Goal: Transaction & Acquisition: Purchase product/service

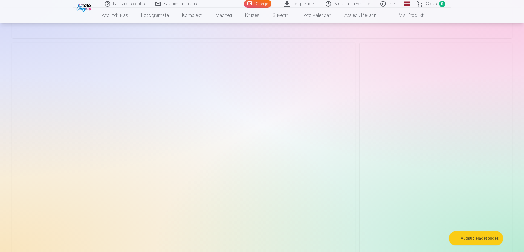
scroll to position [1369, 0]
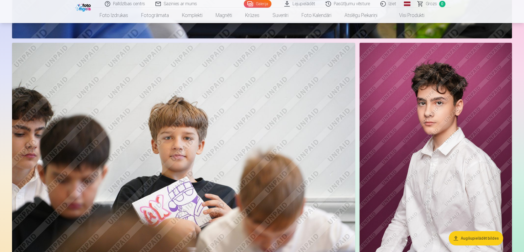
click at [449, 177] on img at bounding box center [436, 157] width 153 height 229
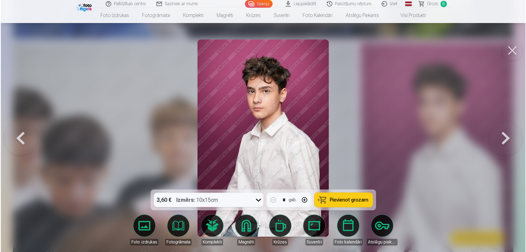
scroll to position [1372, 0]
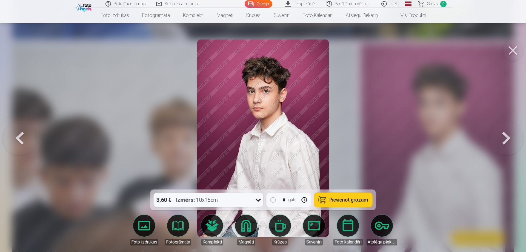
drag, startPoint x: 510, startPoint y: 50, endPoint x: 487, endPoint y: 78, distance: 36.2
click at [510, 51] on button at bounding box center [513, 50] width 22 height 22
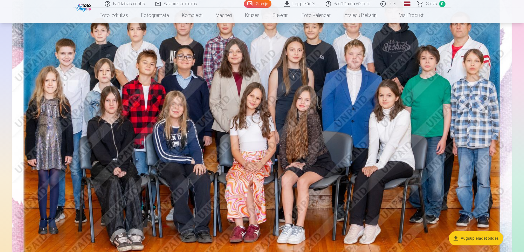
scroll to position [110, 0]
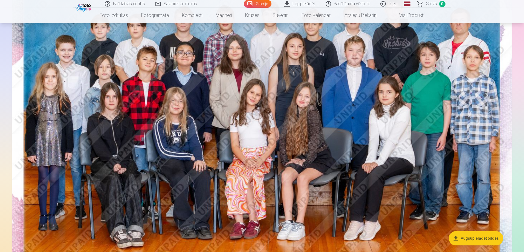
click at [291, 100] on img at bounding box center [262, 118] width 500 height 334
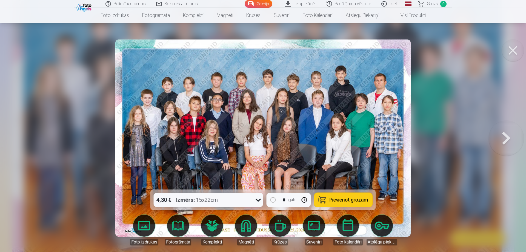
click at [356, 197] on span "Pievienot grozam" at bounding box center [348, 199] width 39 height 5
click at [254, 201] on icon at bounding box center [258, 199] width 9 height 9
click at [255, 200] on icon at bounding box center [258, 199] width 9 height 9
click at [260, 200] on icon at bounding box center [258, 199] width 9 height 9
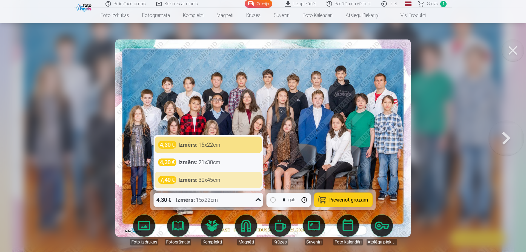
click at [524, 139] on div at bounding box center [263, 126] width 526 height 252
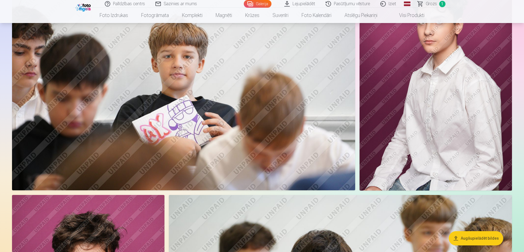
scroll to position [1451, 0]
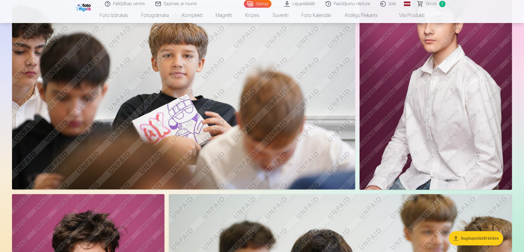
click at [452, 99] on img at bounding box center [436, 75] width 153 height 229
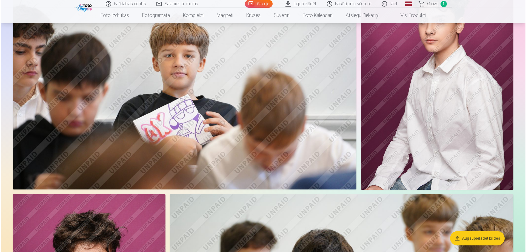
scroll to position [1455, 0]
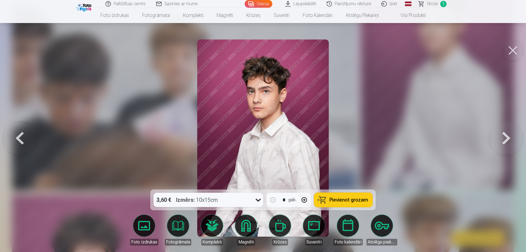
click at [341, 197] on span "Pievienot grozam" at bounding box center [348, 199] width 39 height 5
click at [505, 140] on button at bounding box center [505, 138] width 35 height 92
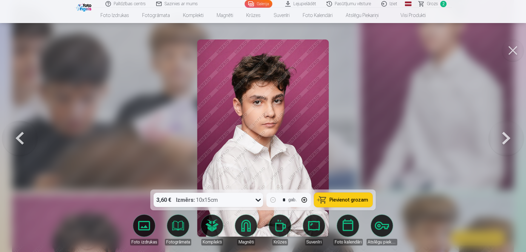
click at [297, 111] on img at bounding box center [262, 137] width 131 height 197
click at [507, 49] on button at bounding box center [513, 50] width 22 height 22
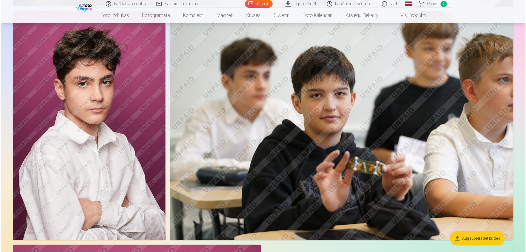
scroll to position [1643, 0]
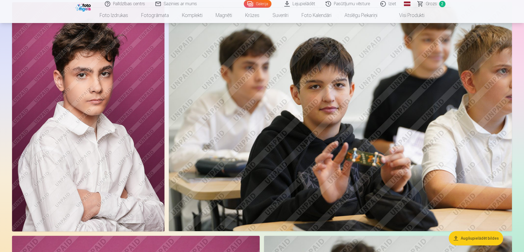
click at [114, 100] on img at bounding box center [88, 116] width 153 height 229
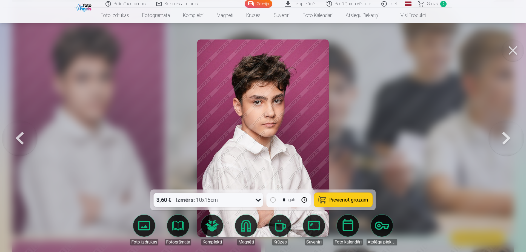
click at [349, 199] on span "Pievienot grozam" at bounding box center [348, 199] width 39 height 5
click at [510, 49] on button at bounding box center [513, 50] width 22 height 22
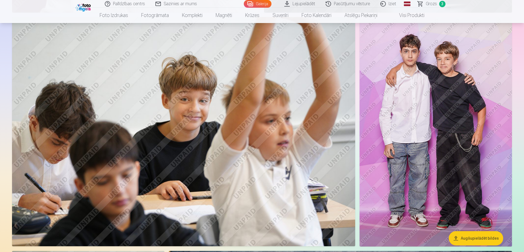
scroll to position [2242, 0]
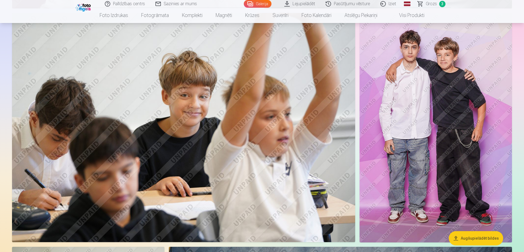
click at [461, 120] on img at bounding box center [436, 127] width 153 height 229
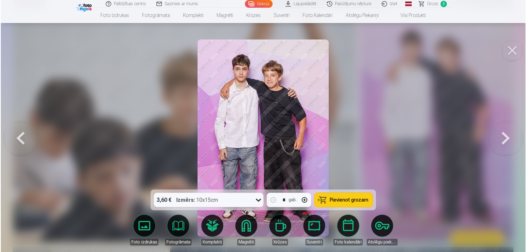
scroll to position [2246, 0]
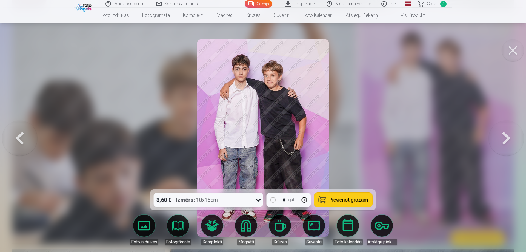
click at [349, 195] on button "Pievienot grozam" at bounding box center [343, 199] width 58 height 14
click at [516, 55] on button at bounding box center [513, 50] width 22 height 22
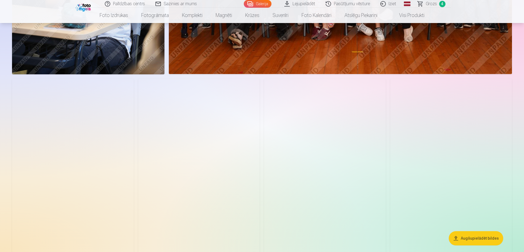
scroll to position [2652, 0]
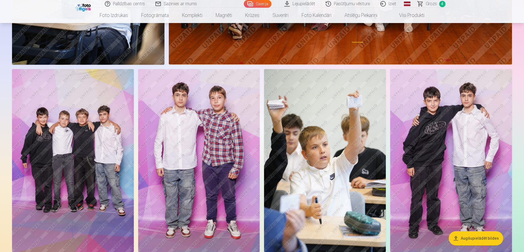
click at [87, 132] on img at bounding box center [73, 160] width 122 height 183
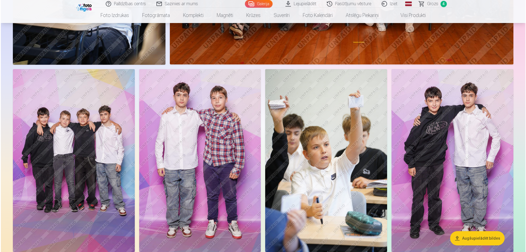
scroll to position [2659, 0]
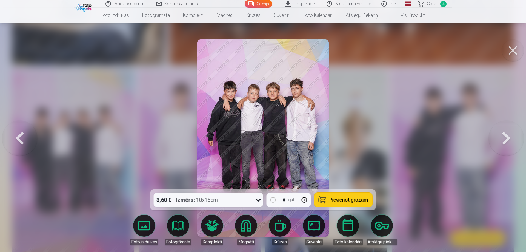
click at [349, 197] on span "Pievienot grozam" at bounding box center [348, 199] width 39 height 5
click at [514, 51] on button at bounding box center [513, 50] width 22 height 22
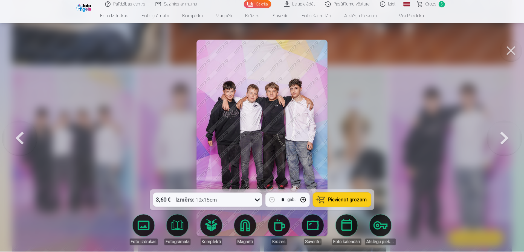
scroll to position [2652, 0]
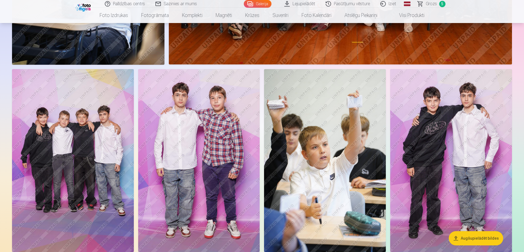
click at [207, 143] on img at bounding box center [199, 160] width 122 height 183
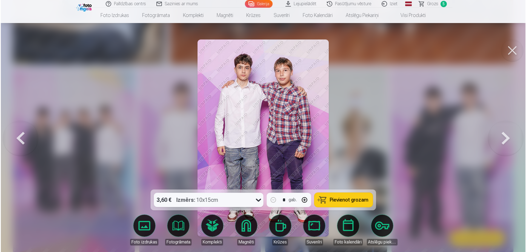
scroll to position [2659, 0]
click at [347, 197] on span "Pievienot grozam" at bounding box center [348, 199] width 39 height 5
click at [514, 48] on button at bounding box center [513, 50] width 22 height 22
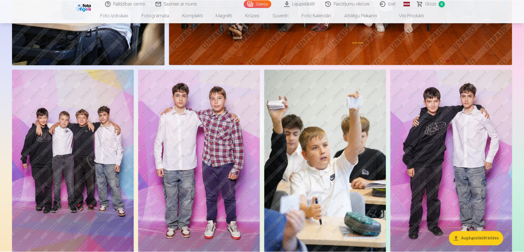
scroll to position [2652, 0]
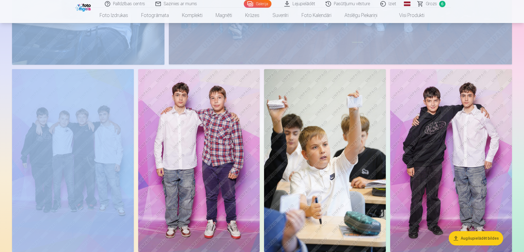
click at [466, 153] on img at bounding box center [451, 160] width 122 height 183
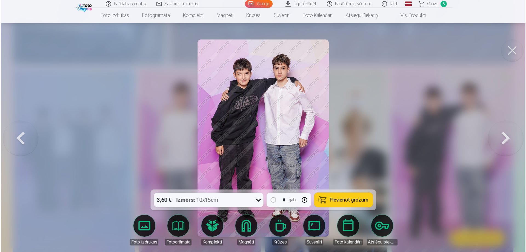
scroll to position [2659, 0]
click at [353, 198] on span "Pievienot grozam" at bounding box center [348, 199] width 39 height 5
click at [516, 48] on button at bounding box center [513, 50] width 22 height 22
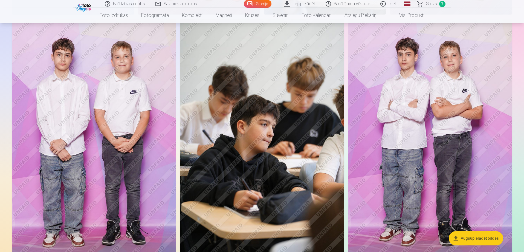
scroll to position [2899, 0]
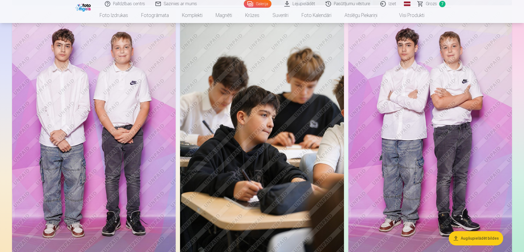
click at [464, 140] on img at bounding box center [431, 133] width 164 height 246
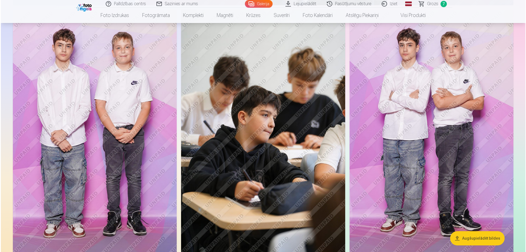
scroll to position [2906, 0]
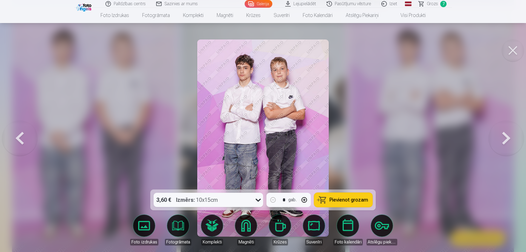
click at [344, 203] on button "Pievienot grozam" at bounding box center [343, 199] width 58 height 14
click at [507, 51] on button at bounding box center [513, 50] width 22 height 22
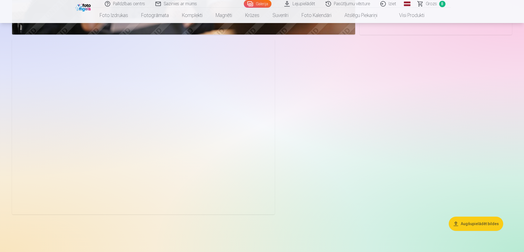
scroll to position [3693, 0]
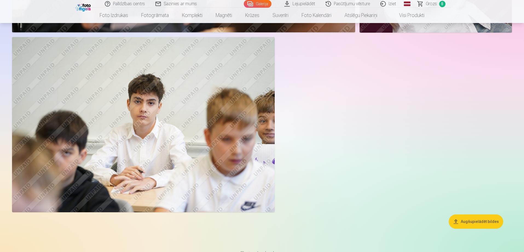
click at [476, 223] on button "Augšupielādēt bildes" at bounding box center [476, 221] width 54 height 14
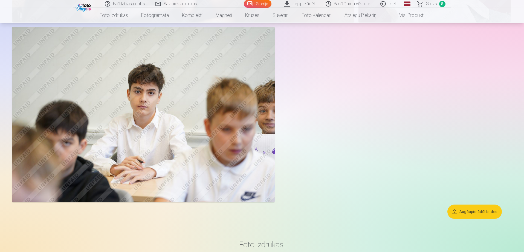
scroll to position [3702, 0]
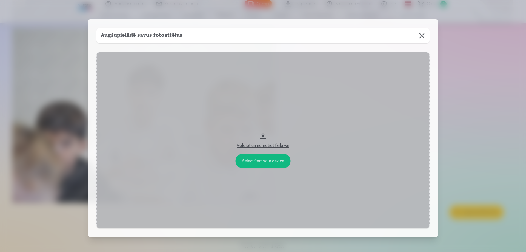
click at [421, 36] on button at bounding box center [421, 35] width 15 height 15
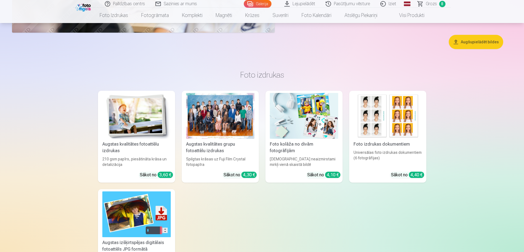
scroll to position [3921, 0]
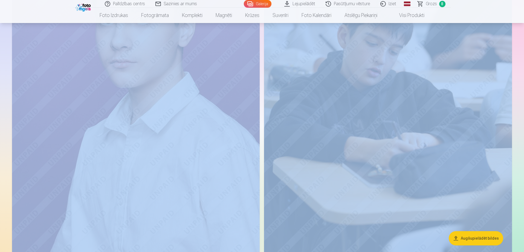
click at [339, 159] on img at bounding box center [388, 87] width 248 height 372
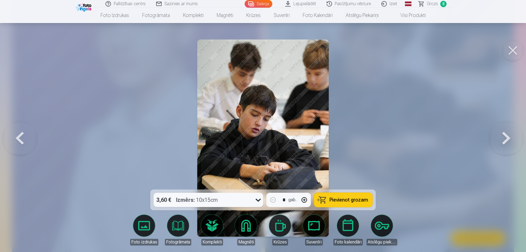
drag, startPoint x: 522, startPoint y: 47, endPoint x: 515, endPoint y: 51, distance: 8.9
click at [516, 51] on button at bounding box center [513, 50] width 22 height 22
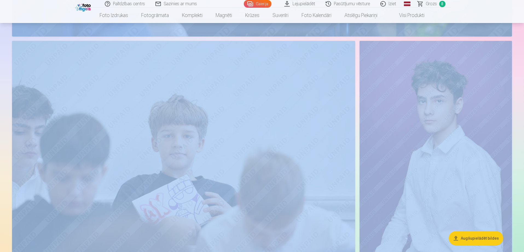
scroll to position [1238, 0]
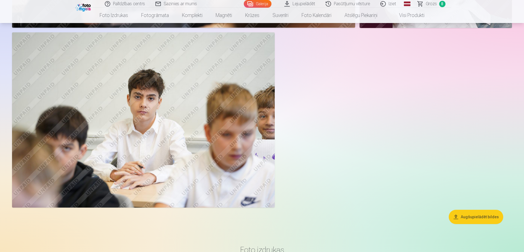
scroll to position [3702, 0]
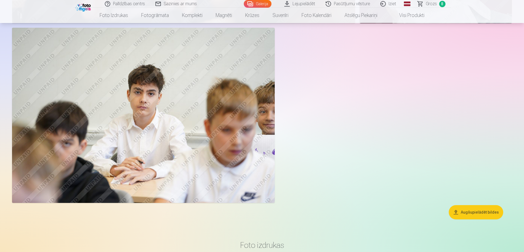
click at [147, 105] on img at bounding box center [143, 115] width 263 height 175
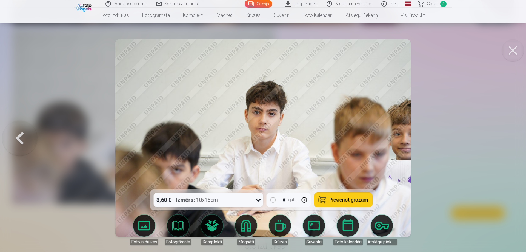
click at [490, 133] on div at bounding box center [263, 126] width 526 height 252
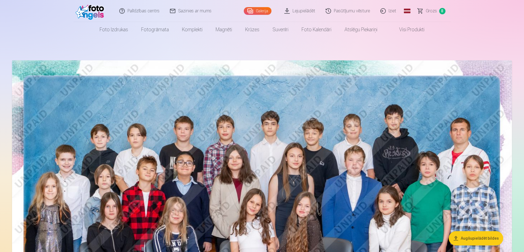
click at [404, 30] on link "Visi produkti" at bounding box center [407, 29] width 47 height 15
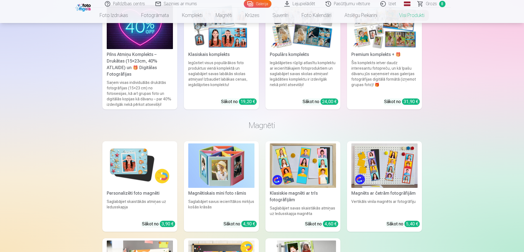
scroll to position [438, 0]
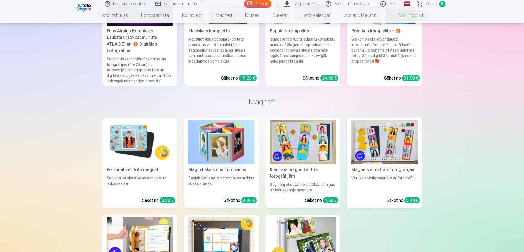
click at [144, 168] on link "Personalizēti foto magnēti Saglabājiet skaistākās atmiņas uz ledusskapja Sākot …" at bounding box center [139, 162] width 75 height 90
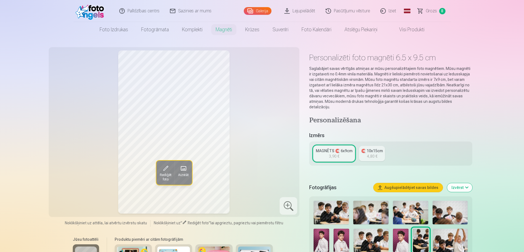
click at [444, 12] on span "8" at bounding box center [442, 11] width 6 height 6
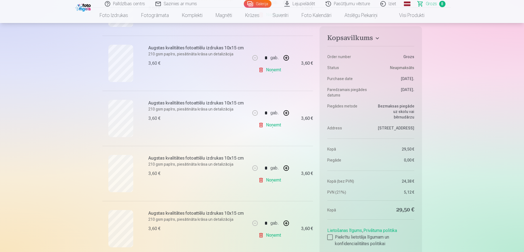
scroll to position [219, 0]
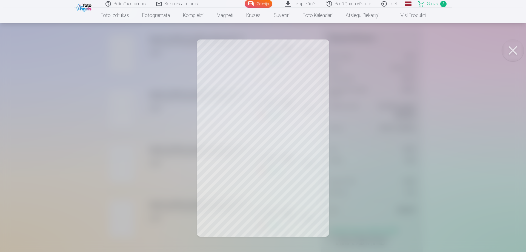
click at [514, 51] on button at bounding box center [513, 50] width 22 height 22
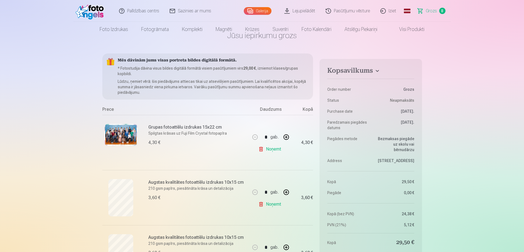
scroll to position [0, 0]
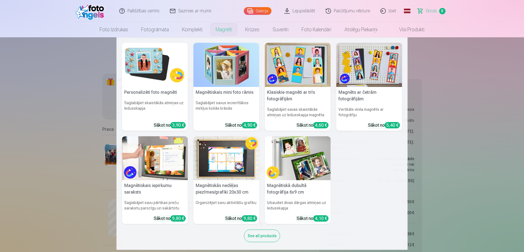
click at [224, 31] on link "Magnēti" at bounding box center [224, 29] width 30 height 15
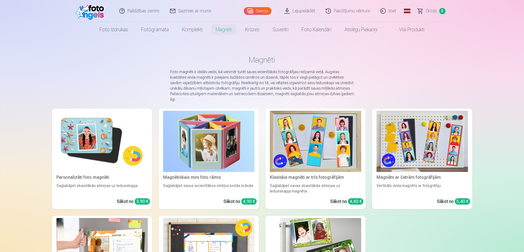
click at [82, 139] on img at bounding box center [101, 141] width 91 height 61
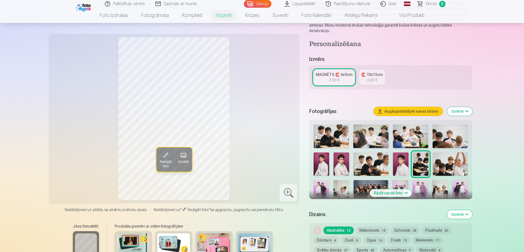
scroll to position [137, 0]
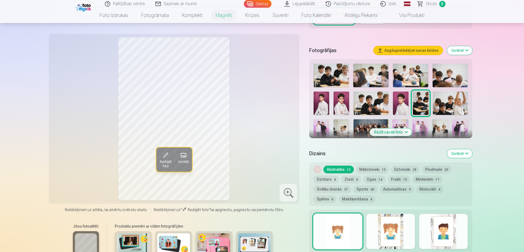
click at [399, 128] on button "Rādīt vairāk foto" at bounding box center [391, 132] width 42 height 8
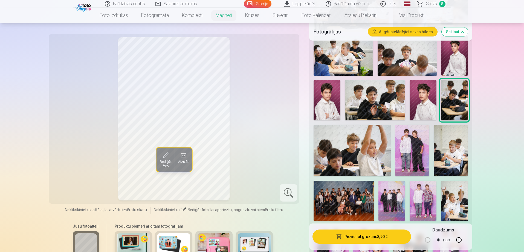
scroll to position [219, 0]
click at [408, 142] on img at bounding box center [412, 149] width 34 height 51
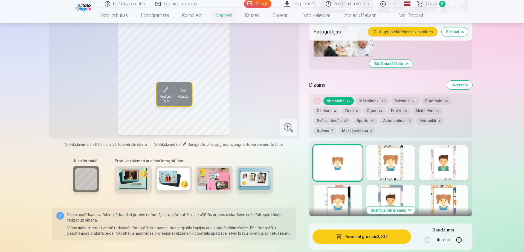
scroll to position [575, 0]
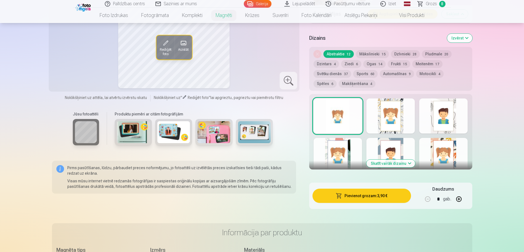
click at [386, 160] on button "Skatīt vairāk dizainu" at bounding box center [391, 163] width 49 height 8
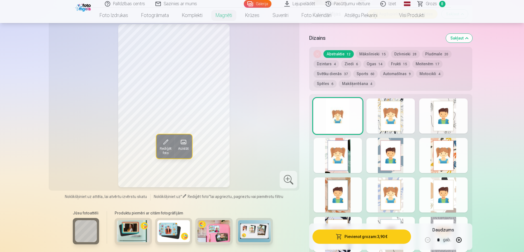
click at [392, 111] on div at bounding box center [391, 115] width 48 height 35
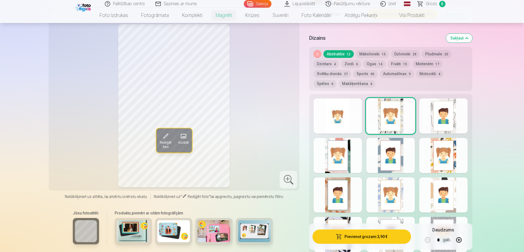
click at [407, 147] on div at bounding box center [391, 155] width 48 height 35
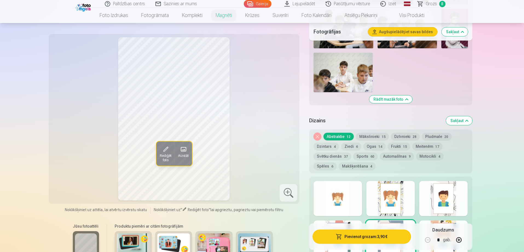
scroll to position [493, 0]
click at [370, 132] on button "Mākslinieki 15" at bounding box center [372, 136] width 33 height 8
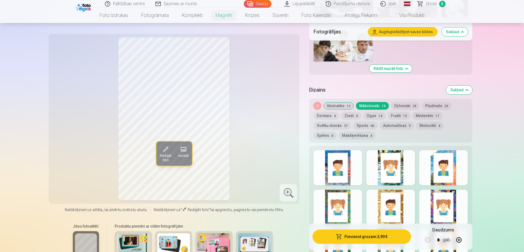
scroll to position [520, 0]
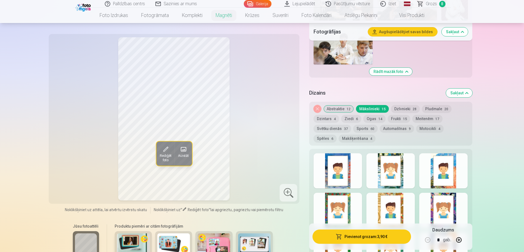
click at [455, 193] on div at bounding box center [443, 209] width 48 height 35
click at [322, 115] on button "Dzintars 4" at bounding box center [326, 119] width 25 height 8
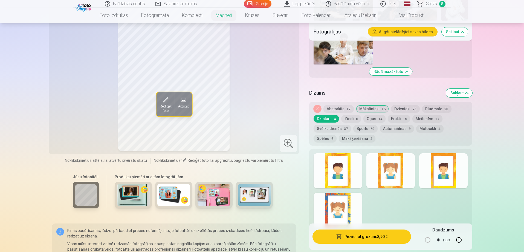
click at [402, 153] on div at bounding box center [391, 170] width 48 height 35
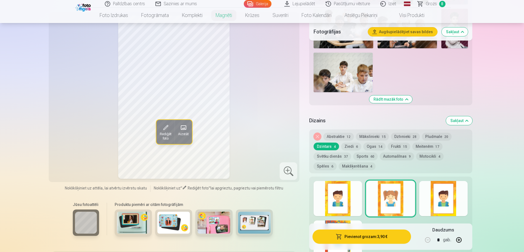
scroll to position [493, 0]
click at [393, 142] on button "Frukti 15" at bounding box center [399, 146] width 22 height 8
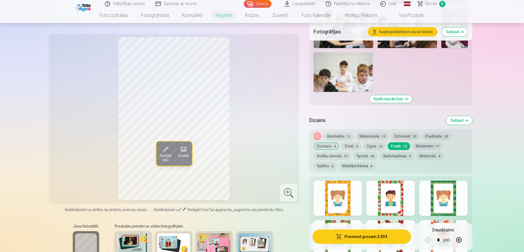
click at [415, 142] on button "Meitenēm 17" at bounding box center [428, 146] width 30 height 8
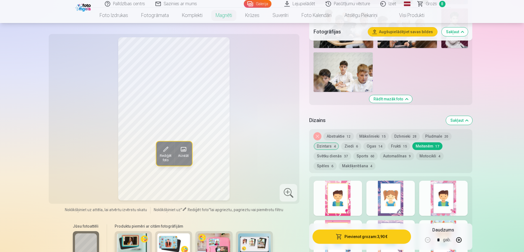
click at [403, 180] on div at bounding box center [391, 197] width 48 height 35
click at [456, 186] on div at bounding box center [443, 197] width 48 height 35
click at [425, 152] on button "Motocikli 4" at bounding box center [429, 156] width 27 height 8
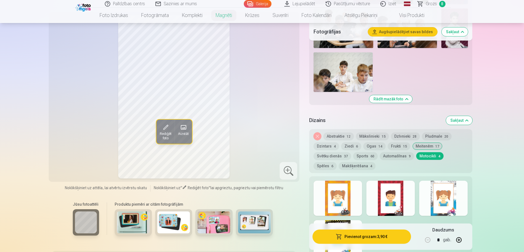
click at [448, 208] on div at bounding box center [443, 197] width 48 height 35
click at [362, 152] on button "Sports 60" at bounding box center [365, 156] width 24 height 8
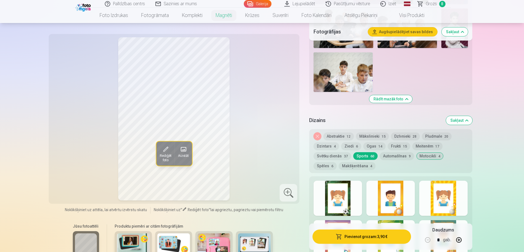
click at [389, 152] on button "Automašīnas 9" at bounding box center [397, 156] width 34 height 8
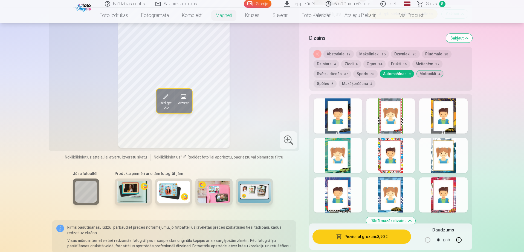
scroll to position [548, 0]
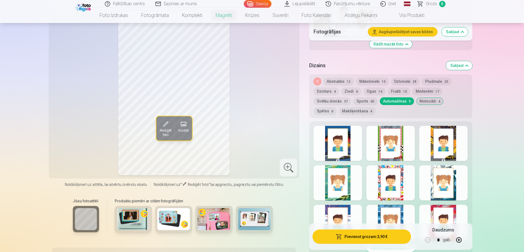
click at [359, 97] on button "Sports 60" at bounding box center [365, 101] width 24 height 8
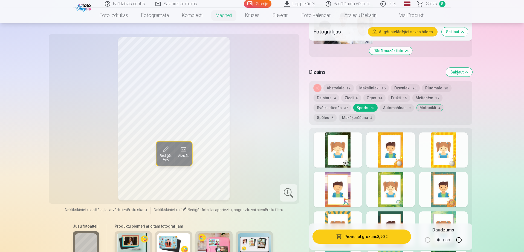
scroll to position [438, 0]
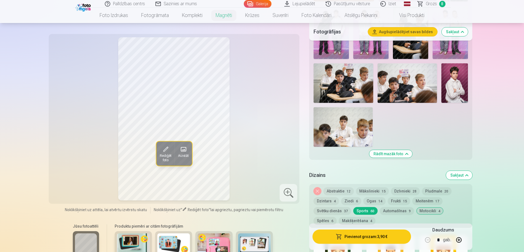
click at [440, 187] on button "Pludmale 20" at bounding box center [437, 191] width 30 height 8
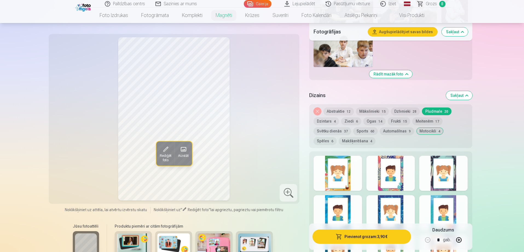
scroll to position [520, 0]
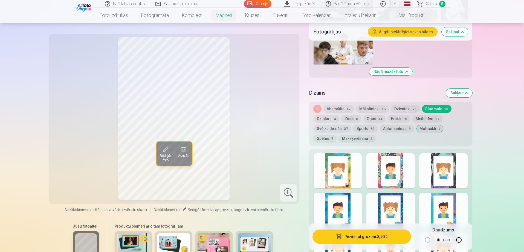
click at [404, 164] on div at bounding box center [391, 170] width 48 height 35
click at [351, 173] on div at bounding box center [338, 170] width 48 height 35
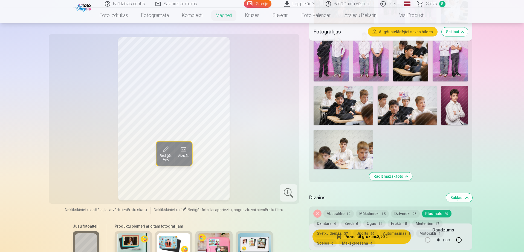
scroll to position [465, 0]
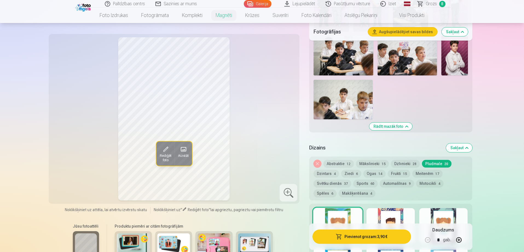
click at [375, 160] on button "Mākslinieki 15" at bounding box center [372, 164] width 33 height 8
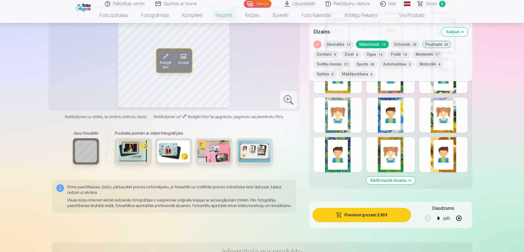
scroll to position [657, 0]
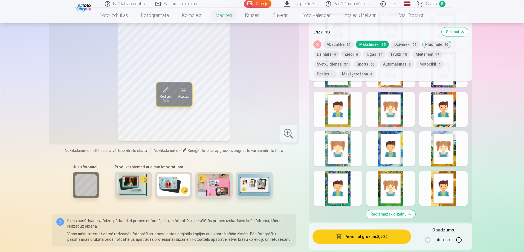
click at [404, 140] on div at bounding box center [391, 148] width 48 height 35
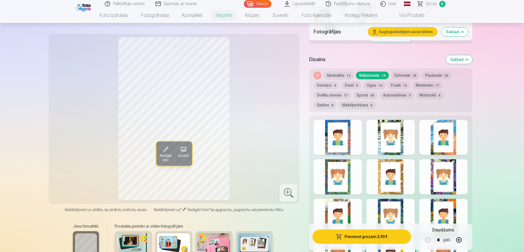
scroll to position [548, 0]
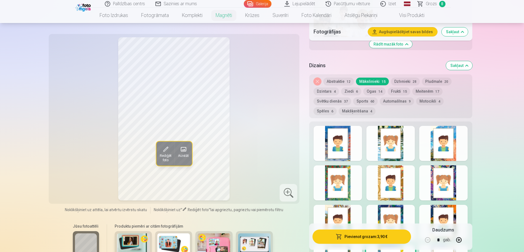
click at [351, 140] on div at bounding box center [338, 143] width 48 height 35
click at [458, 141] on div at bounding box center [443, 143] width 48 height 35
click at [402, 136] on div at bounding box center [391, 143] width 48 height 35
click at [331, 77] on button "Abstraktie 12" at bounding box center [339, 81] width 30 height 8
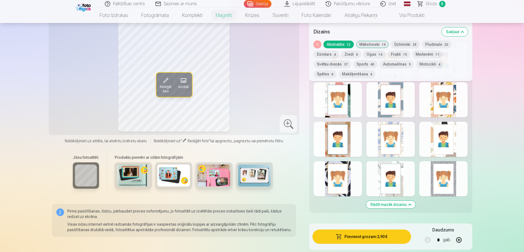
scroll to position [630, 0]
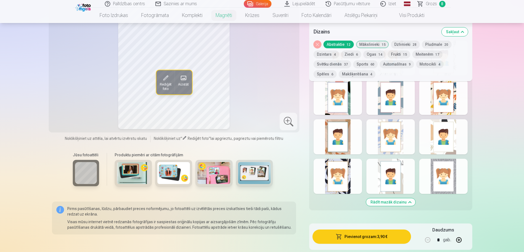
click at [455, 182] on div at bounding box center [443, 176] width 48 height 35
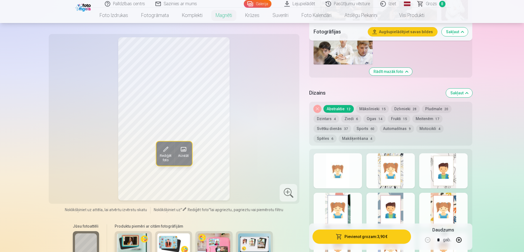
click at [358, 168] on div at bounding box center [338, 170] width 48 height 35
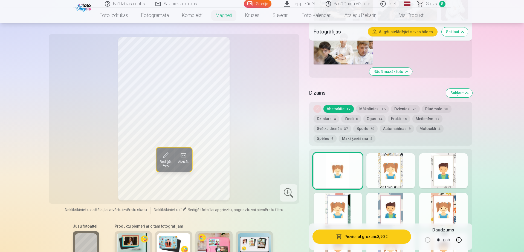
click at [458, 170] on div at bounding box center [443, 170] width 48 height 35
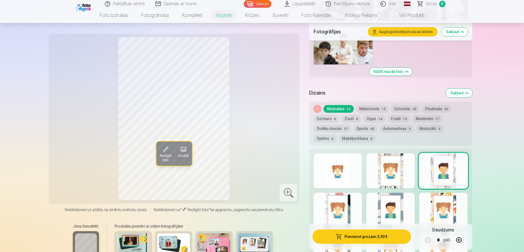
click at [403, 168] on div at bounding box center [391, 170] width 48 height 35
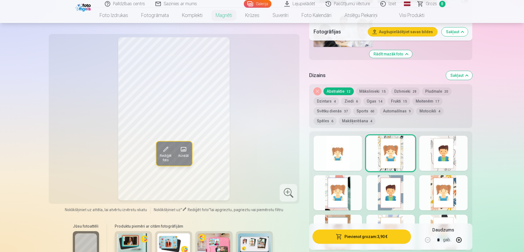
scroll to position [548, 0]
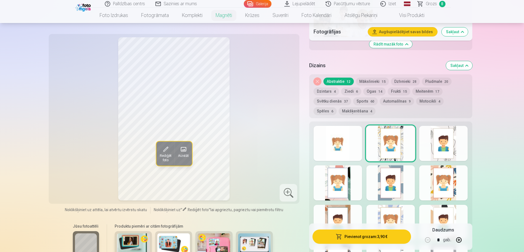
click at [350, 209] on div at bounding box center [338, 222] width 48 height 35
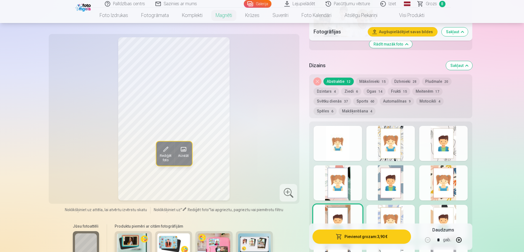
click at [350, 182] on div at bounding box center [338, 182] width 48 height 35
click at [324, 97] on button "Svētku dienās 37" at bounding box center [333, 101] width 38 height 8
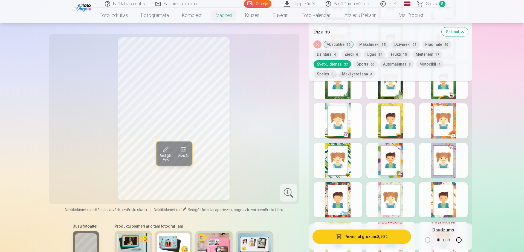
scroll to position [712, 0]
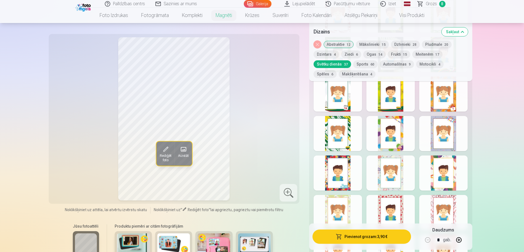
click at [455, 211] on div at bounding box center [443, 212] width 48 height 35
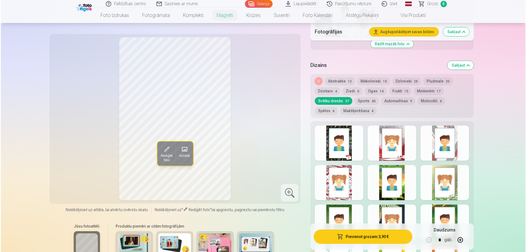
scroll to position [548, 0]
click at [401, 138] on div at bounding box center [391, 143] width 48 height 35
click at [351, 126] on div at bounding box center [338, 143] width 48 height 35
click at [334, 77] on button "Abstraktie 12" at bounding box center [339, 81] width 30 height 8
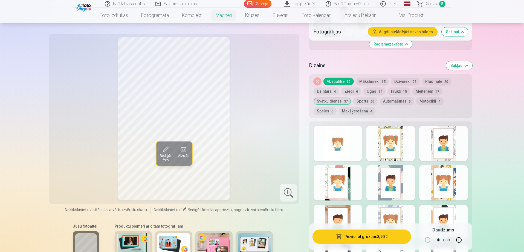
click at [404, 132] on div at bounding box center [391, 143] width 48 height 35
click at [349, 137] on div at bounding box center [338, 143] width 48 height 35
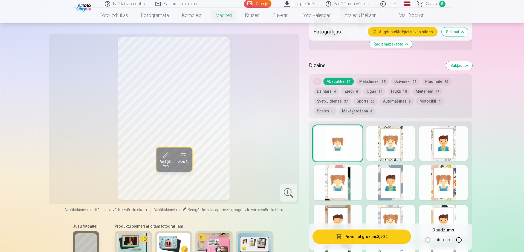
click at [165, 163] on span "Rediģēt foto" at bounding box center [166, 163] width 12 height 9
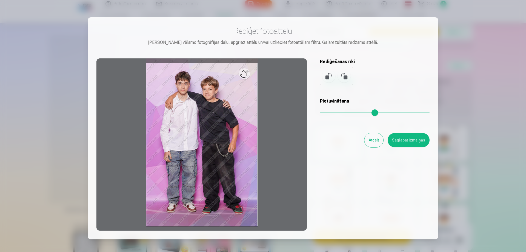
click at [327, 74] on button at bounding box center [328, 75] width 13 height 13
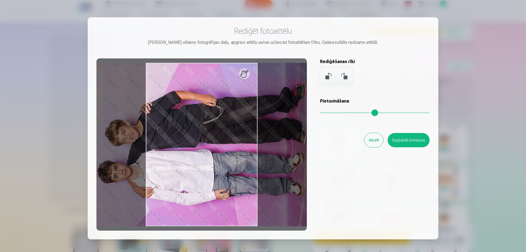
click at [241, 79] on div at bounding box center [201, 144] width 210 height 172
click at [247, 76] on div at bounding box center [201, 144] width 210 height 172
click at [340, 76] on button at bounding box center [343, 75] width 13 height 13
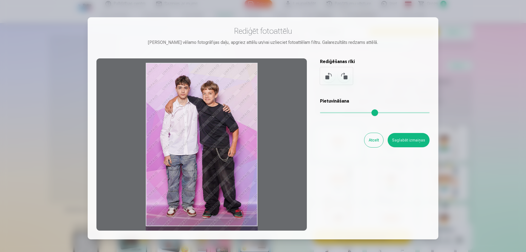
drag, startPoint x: 247, startPoint y: 77, endPoint x: 218, endPoint y: 144, distance: 72.5
click at [218, 144] on div at bounding box center [201, 144] width 210 height 172
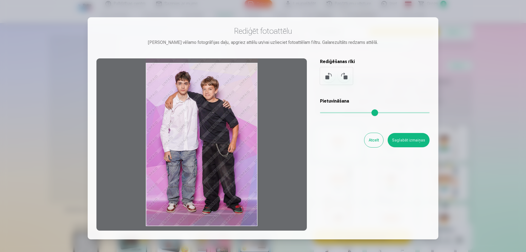
drag, startPoint x: 218, startPoint y: 140, endPoint x: 218, endPoint y: 85, distance: 55.6
click at [218, 85] on div at bounding box center [201, 144] width 210 height 172
click at [213, 208] on div at bounding box center [201, 144] width 210 height 172
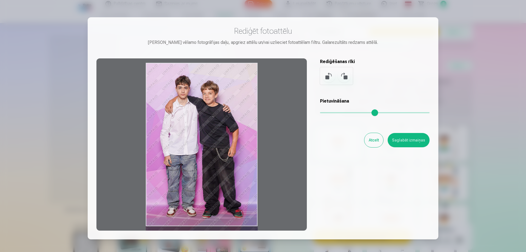
drag, startPoint x: 211, startPoint y: 137, endPoint x: 223, endPoint y: 104, distance: 35.4
click at [223, 107] on div at bounding box center [201, 144] width 210 height 172
click at [223, 104] on div at bounding box center [201, 144] width 210 height 172
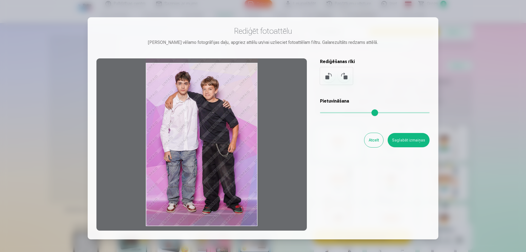
click at [223, 104] on div at bounding box center [201, 144] width 210 height 172
drag, startPoint x: 223, startPoint y: 104, endPoint x: 236, endPoint y: 89, distance: 20.0
click at [248, 87] on div at bounding box center [201, 144] width 210 height 172
drag, startPoint x: 224, startPoint y: 101, endPoint x: 206, endPoint y: 96, distance: 18.1
click at [206, 96] on div at bounding box center [201, 144] width 210 height 172
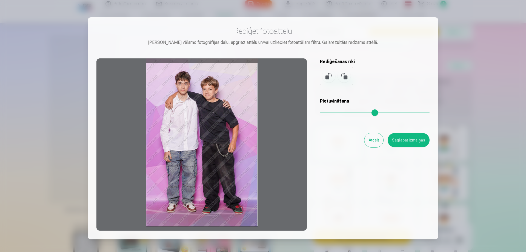
click at [344, 77] on button at bounding box center [343, 75] width 13 height 13
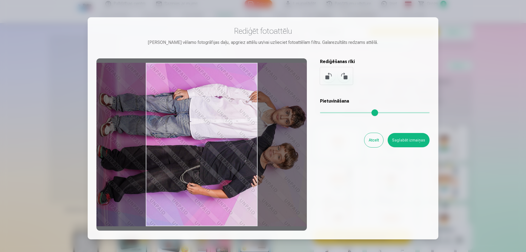
click at [344, 77] on button at bounding box center [343, 75] width 13 height 13
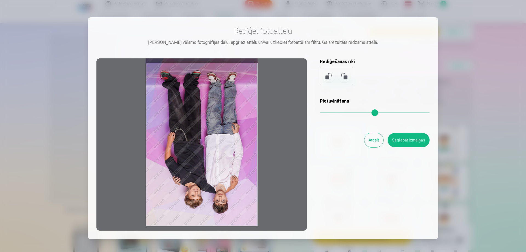
drag, startPoint x: 326, startPoint y: 77, endPoint x: 323, endPoint y: 84, distance: 8.1
click at [326, 77] on button at bounding box center [328, 75] width 13 height 13
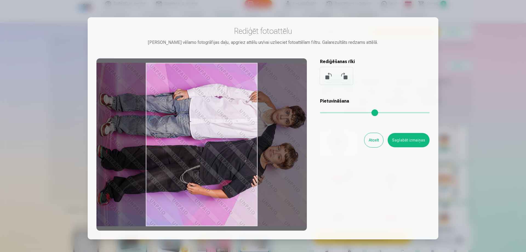
click at [375, 142] on button "Atcelt" at bounding box center [373, 140] width 19 height 14
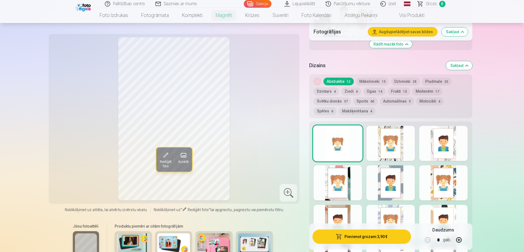
click at [184, 159] on span "Aizstāt" at bounding box center [183, 161] width 11 height 4
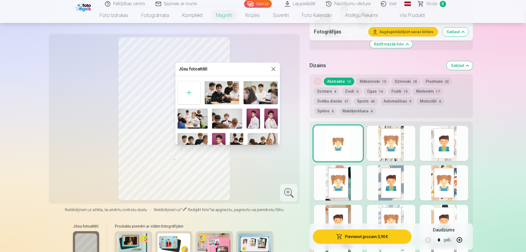
click at [273, 68] on button at bounding box center [273, 69] width 7 height 7
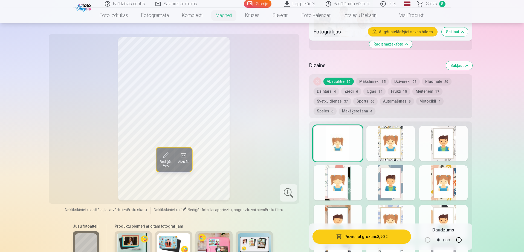
click at [272, 104] on div "Rediģēt foto Aizstāt" at bounding box center [174, 118] width 245 height 163
click at [257, 142] on div "Rediģēt foto Aizstāt" at bounding box center [174, 118] width 245 height 163
click at [365, 236] on button "Pievienot grozam : 3,90 €" at bounding box center [362, 236] width 98 height 14
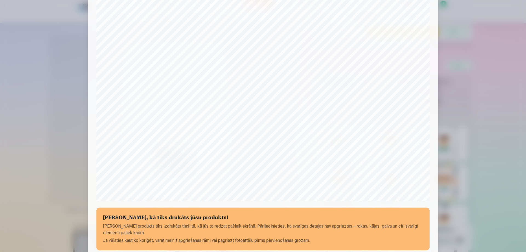
scroll to position [110, 0]
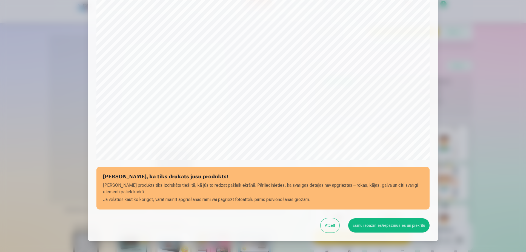
click at [393, 224] on button "Esmu iepazinies/iepazinusies un piekrītu" at bounding box center [388, 225] width 81 height 14
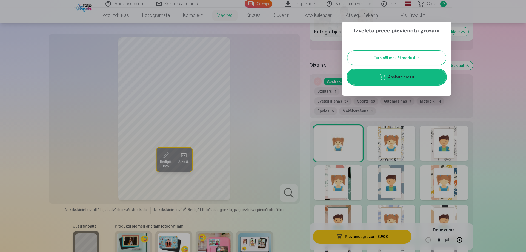
click at [397, 77] on link "Apskatīt grozu" at bounding box center [396, 76] width 99 height 15
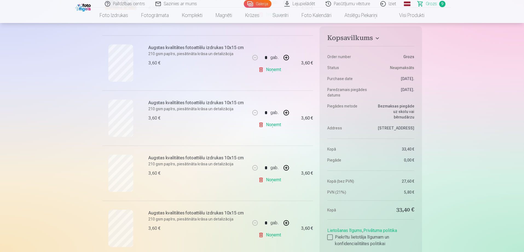
scroll to position [164, 0]
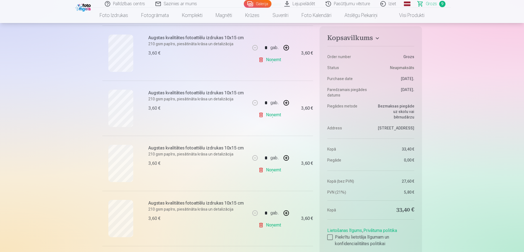
click at [272, 170] on link "Noņemt" at bounding box center [270, 169] width 25 height 11
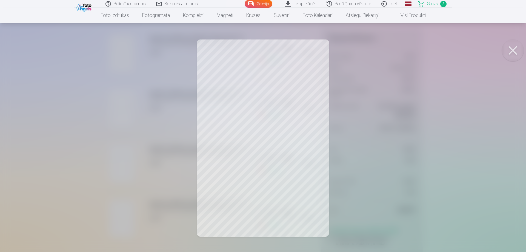
click at [281, 163] on div at bounding box center [263, 126] width 526 height 252
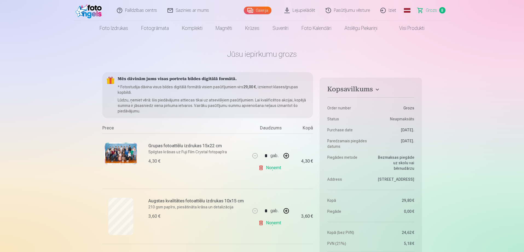
scroll to position [0, 0]
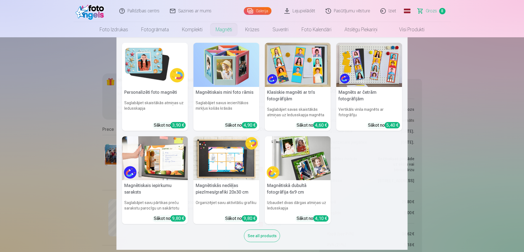
click at [220, 31] on link "Magnēti" at bounding box center [224, 29] width 30 height 15
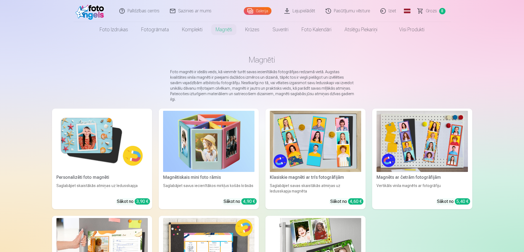
click at [92, 133] on img at bounding box center [101, 141] width 91 height 61
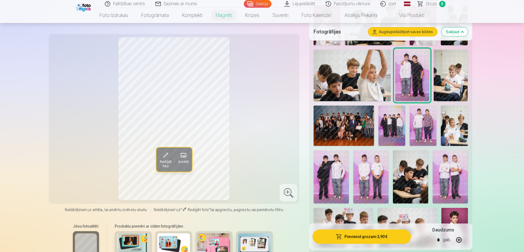
scroll to position [329, 0]
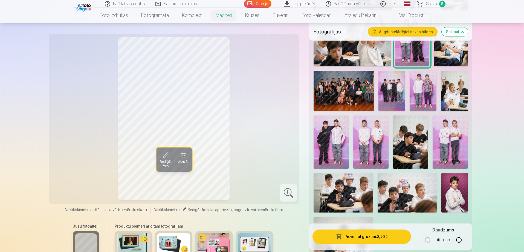
click at [389, 80] on img at bounding box center [392, 91] width 27 height 40
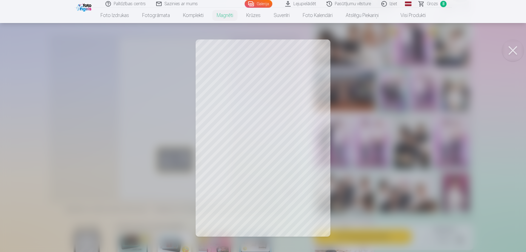
click at [515, 52] on button at bounding box center [513, 50] width 22 height 22
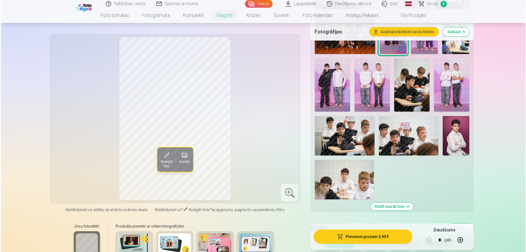
scroll to position [383, 0]
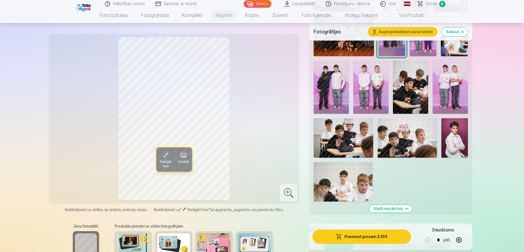
click at [369, 238] on button "Pievienot grozam : 3,90 €" at bounding box center [362, 236] width 98 height 14
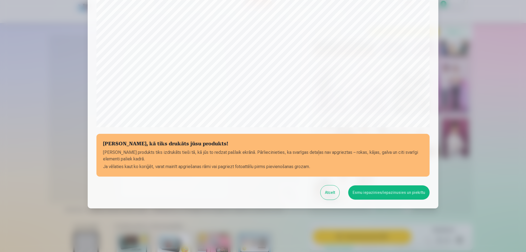
scroll to position [143, 0]
click at [367, 194] on button "Esmu iepazinies/iepazinusies un piekrītu" at bounding box center [388, 192] width 81 height 14
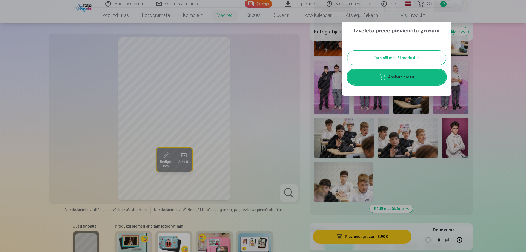
click at [405, 74] on link "Apskatīt grozu" at bounding box center [396, 76] width 99 height 15
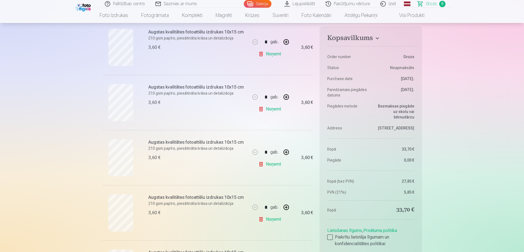
scroll to position [164, 0]
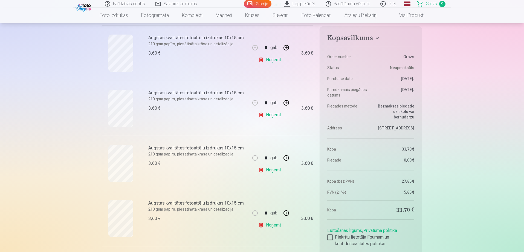
click at [267, 169] on link "Noņemt" at bounding box center [270, 169] width 25 height 11
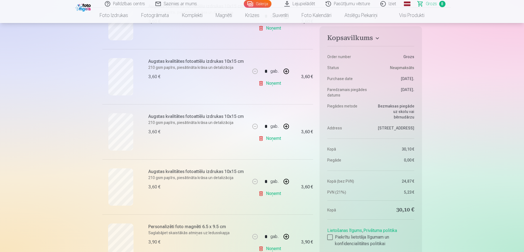
scroll to position [246, 0]
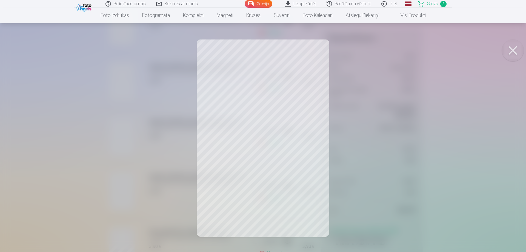
click at [513, 52] on button at bounding box center [513, 50] width 22 height 22
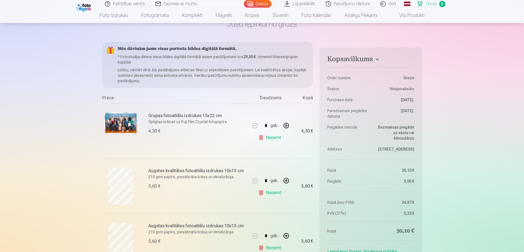
scroll to position [0, 0]
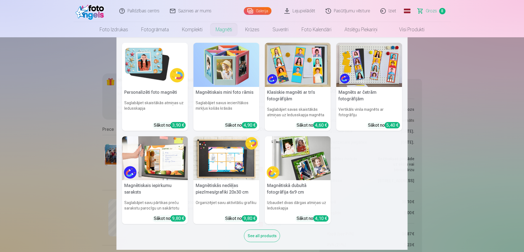
click at [221, 32] on link "Magnēti" at bounding box center [224, 29] width 30 height 15
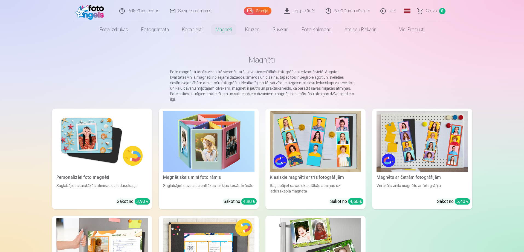
click at [75, 150] on img at bounding box center [101, 141] width 91 height 61
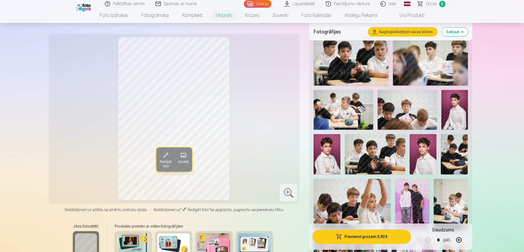
scroll to position [164, 0]
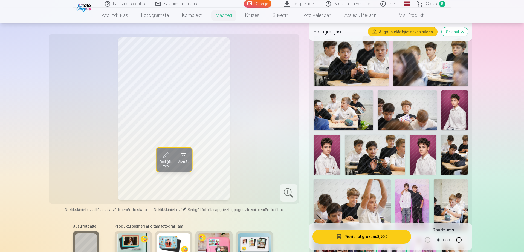
click at [421, 157] on img at bounding box center [423, 154] width 27 height 40
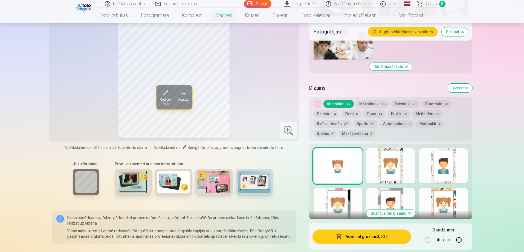
scroll to position [548, 0]
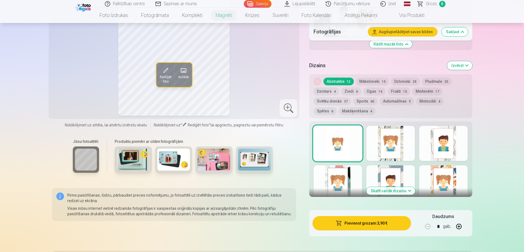
click at [337, 107] on button "Spēles 6" at bounding box center [325, 111] width 23 height 8
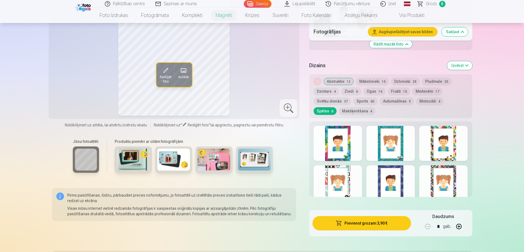
click at [392, 97] on button "Automašīnas 9" at bounding box center [397, 101] width 34 height 8
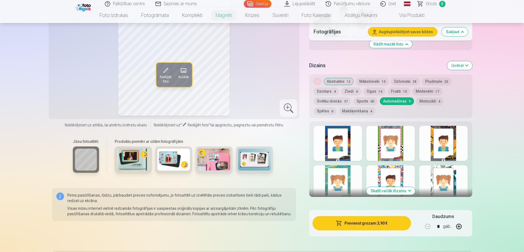
click at [339, 107] on button "Makšķerēšana 4" at bounding box center [357, 111] width 37 height 8
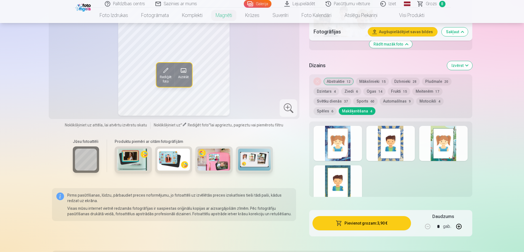
click at [402, 143] on div at bounding box center [391, 143] width 48 height 35
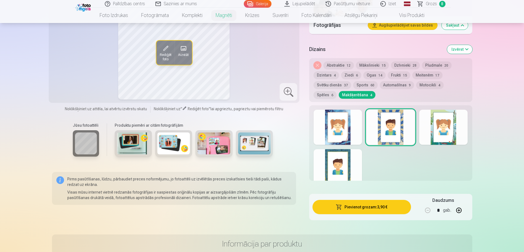
scroll to position [465, 0]
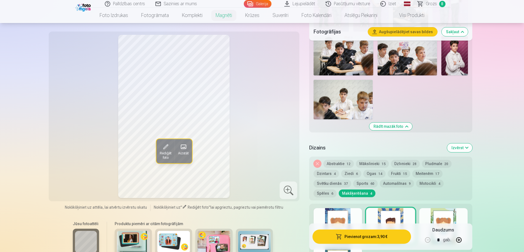
drag, startPoint x: 524, startPoint y: 59, endPoint x: 524, endPoint y: 71, distance: 11.5
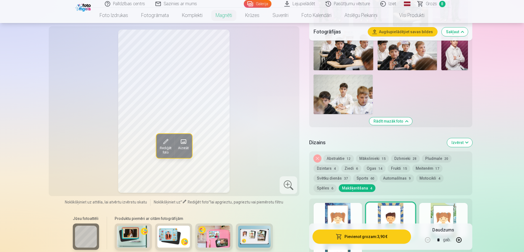
scroll to position [501, 0]
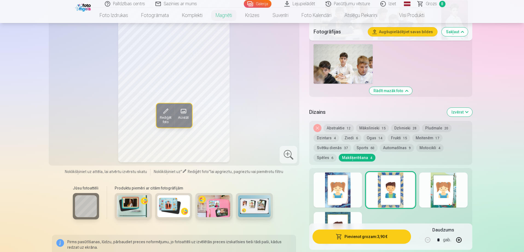
click at [398, 87] on button "Rādīt mazāk foto" at bounding box center [390, 91] width 43 height 8
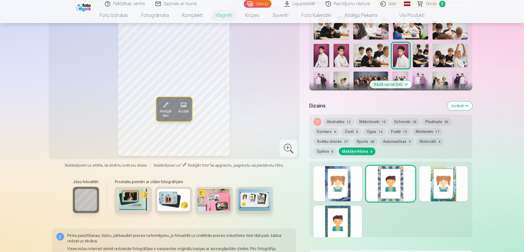
scroll to position [150, 0]
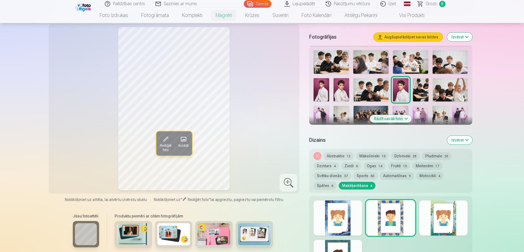
click at [352, 217] on div at bounding box center [338, 217] width 48 height 35
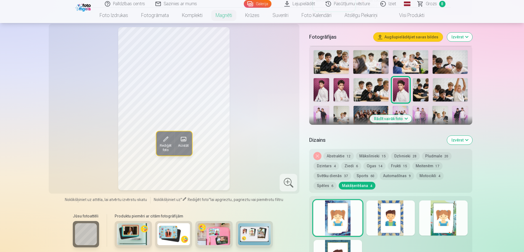
click at [372, 152] on button "Mākslinieki 15" at bounding box center [372, 156] width 33 height 8
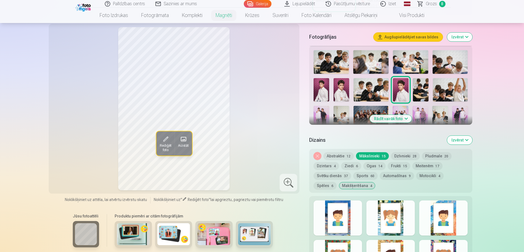
click at [350, 213] on div at bounding box center [338, 217] width 48 height 35
click at [386, 115] on button "Rādīt vairāk foto" at bounding box center [391, 119] width 42 height 8
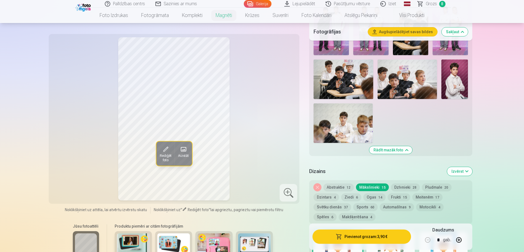
scroll to position [452, 0]
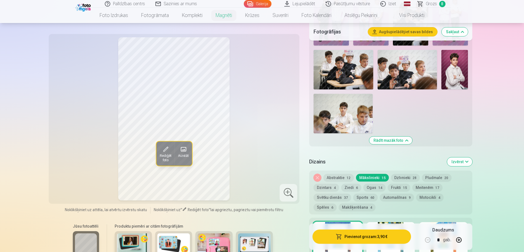
click at [343, 108] on img at bounding box center [343, 113] width 59 height 39
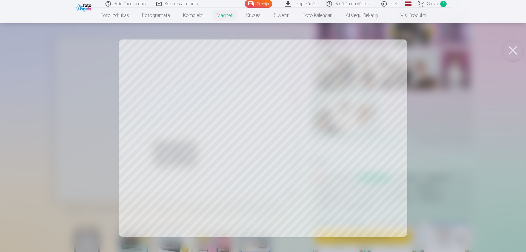
drag, startPoint x: 213, startPoint y: 77, endPoint x: 317, endPoint y: 173, distance: 141.2
click at [320, 172] on div at bounding box center [263, 126] width 526 height 252
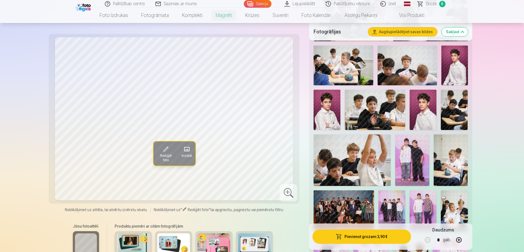
scroll to position [178, 0]
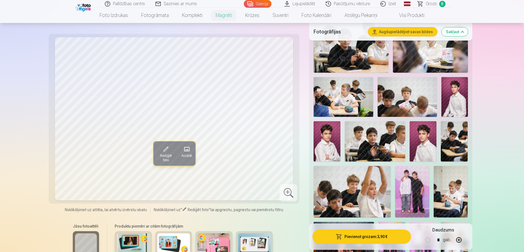
click at [431, 128] on img at bounding box center [423, 141] width 27 height 40
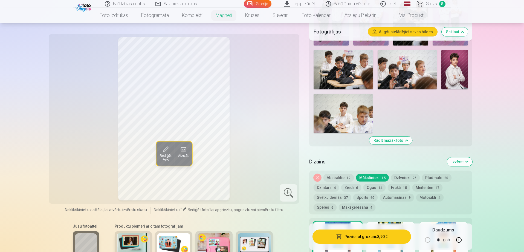
scroll to position [534, 0]
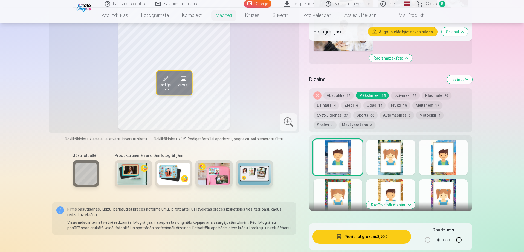
click at [342, 92] on button "Abstraktie 12" at bounding box center [339, 95] width 30 height 8
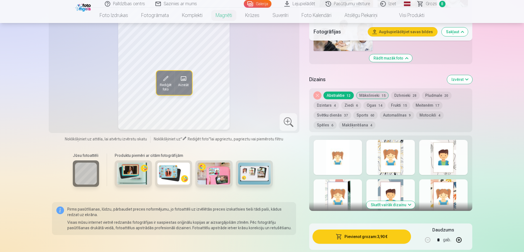
click at [404, 182] on div at bounding box center [391, 196] width 48 height 35
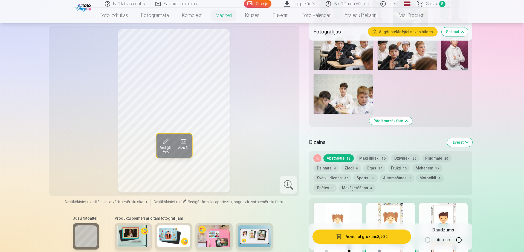
scroll to position [397, 0]
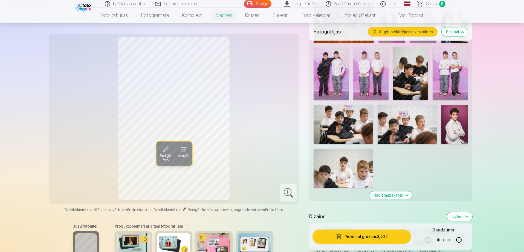
click at [384, 191] on button "Rādīt mazāk foto" at bounding box center [390, 195] width 43 height 8
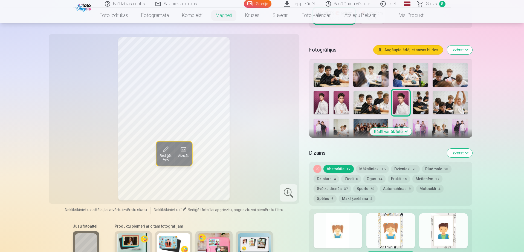
scroll to position [150, 0]
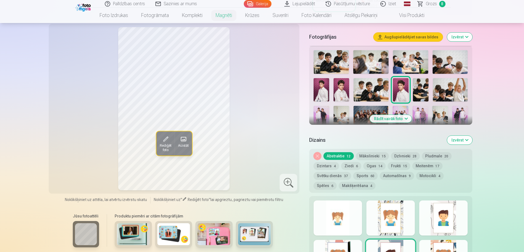
click at [404, 211] on div at bounding box center [391, 217] width 48 height 35
click at [455, 216] on div at bounding box center [443, 217] width 48 height 35
click at [350, 241] on div at bounding box center [338, 257] width 48 height 35
click at [403, 240] on div at bounding box center [391, 257] width 48 height 35
click at [456, 240] on div at bounding box center [443, 257] width 48 height 35
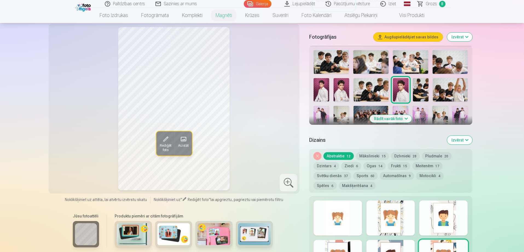
click at [402, 206] on div at bounding box center [391, 217] width 48 height 35
click at [455, 209] on div at bounding box center [443, 217] width 48 height 35
click at [352, 215] on div at bounding box center [338, 217] width 48 height 35
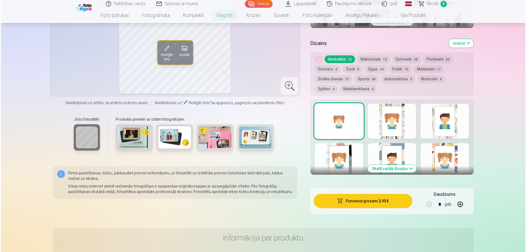
scroll to position [260, 0]
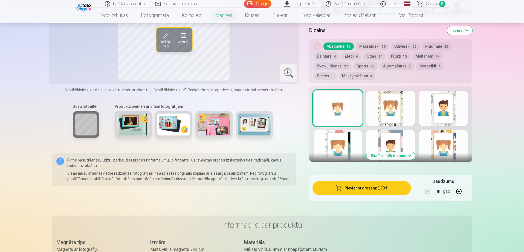
click at [353, 183] on button "Pievienot grozam : 3,90 €" at bounding box center [362, 188] width 98 height 14
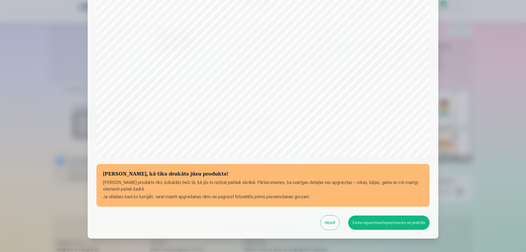
scroll to position [143, 0]
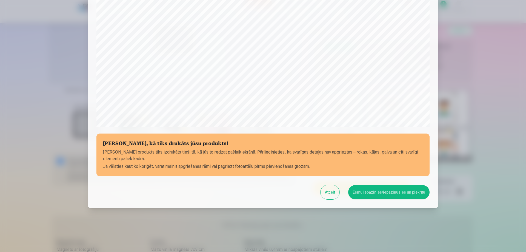
click at [382, 191] on button "Esmu iepazinies/iepazinusies un piekrītu" at bounding box center [388, 192] width 81 height 14
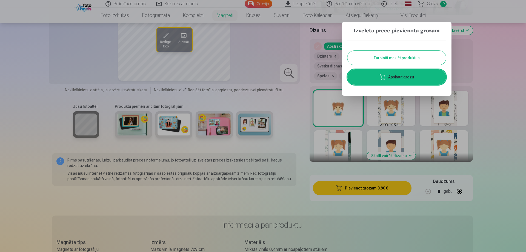
click at [408, 77] on link "Apskatīt grozu" at bounding box center [396, 76] width 99 height 15
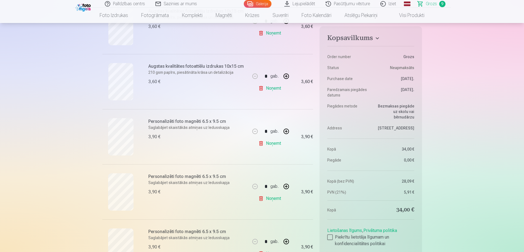
scroll to position [493, 0]
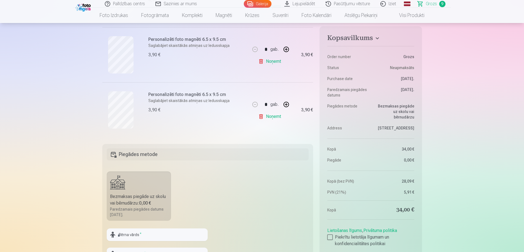
click at [287, 105] on button "button" at bounding box center [286, 104] width 13 height 13
type input "*"
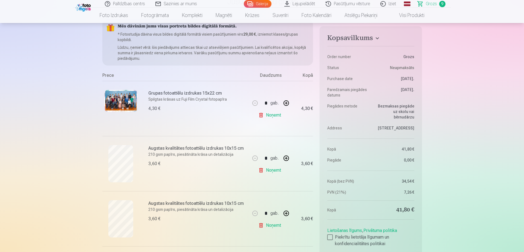
scroll to position [0, 0]
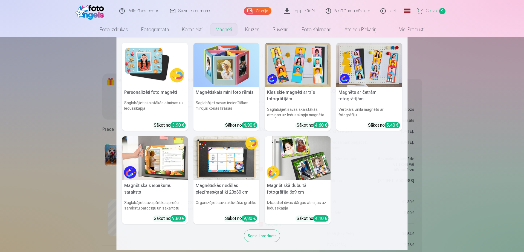
click at [225, 30] on link "Magnēti" at bounding box center [224, 29] width 30 height 15
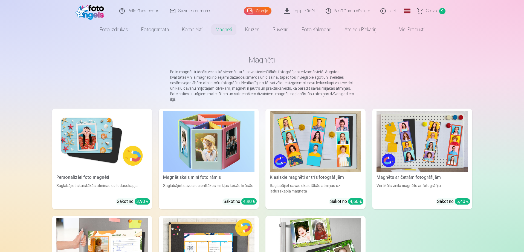
click at [440, 11] on span "9" at bounding box center [442, 11] width 6 height 6
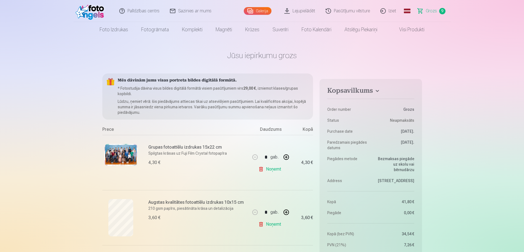
click at [119, 152] on img at bounding box center [121, 155] width 33 height 22
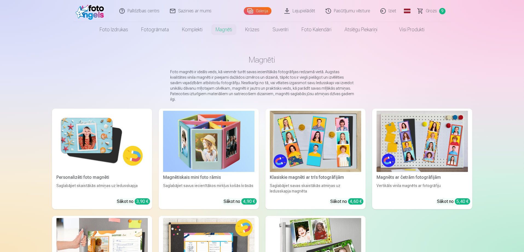
click at [433, 11] on span "Grozs" at bounding box center [431, 11] width 11 height 7
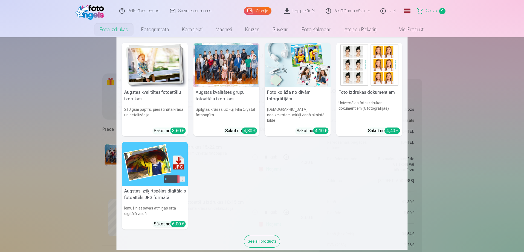
click at [106, 28] on link "Foto izdrukas" at bounding box center [114, 29] width 42 height 15
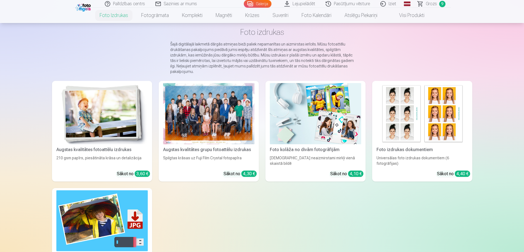
scroll to position [55, 0]
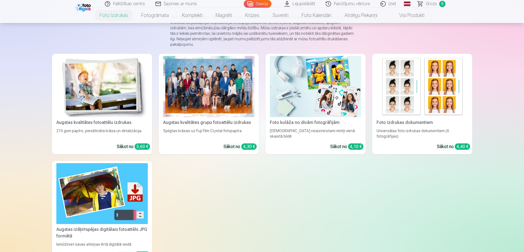
click at [74, 119] on div "Augstas kvalitātes fotoattēlu izdrukas" at bounding box center [102, 122] width 96 height 7
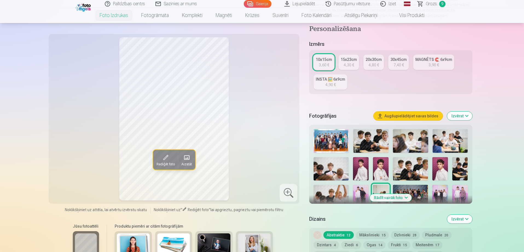
scroll to position [82, 0]
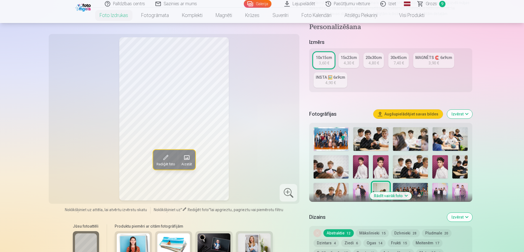
click at [363, 168] on img at bounding box center [361, 166] width 16 height 23
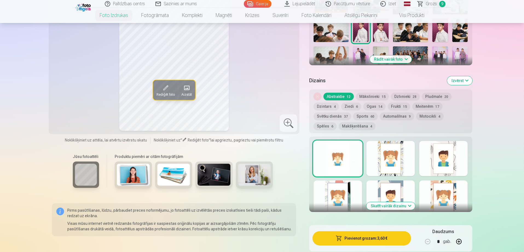
scroll to position [219, 0]
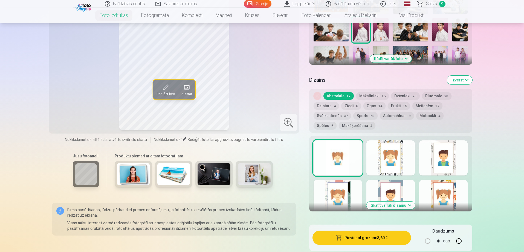
click at [349, 160] on div at bounding box center [338, 157] width 48 height 35
drag, startPoint x: 353, startPoint y: 159, endPoint x: 356, endPoint y: 160, distance: 3.6
click at [352, 159] on div at bounding box center [338, 157] width 48 height 35
click at [392, 163] on div at bounding box center [391, 157] width 48 height 35
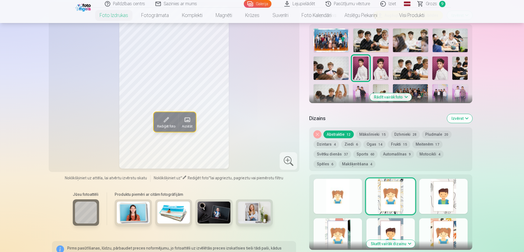
scroll to position [192, 0]
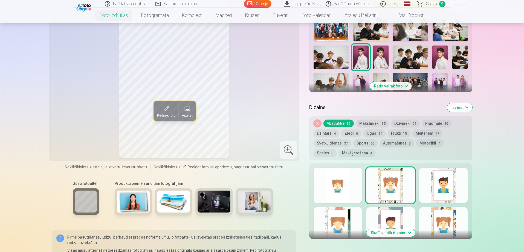
click at [341, 185] on div at bounding box center [338, 185] width 48 height 35
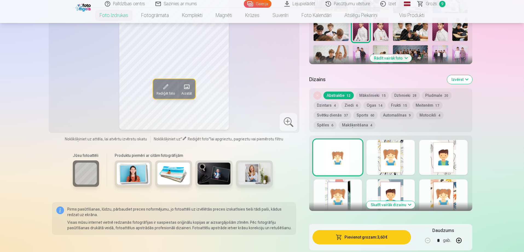
scroll to position [246, 0]
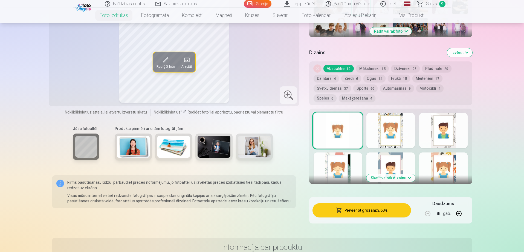
click at [401, 178] on button "Skatīt vairāk dizainu" at bounding box center [391, 178] width 49 height 8
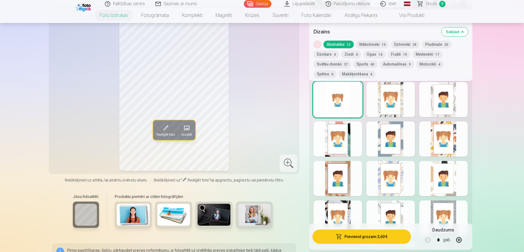
scroll to position [274, 0]
click at [136, 217] on img at bounding box center [133, 215] width 33 height 22
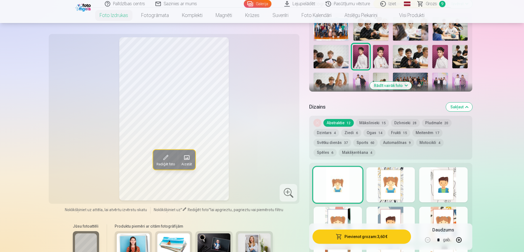
scroll to position [192, 0]
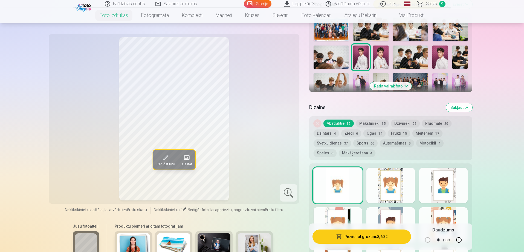
click at [329, 172] on div at bounding box center [338, 185] width 48 height 35
click at [347, 131] on button "Ziedi 6" at bounding box center [351, 133] width 20 height 8
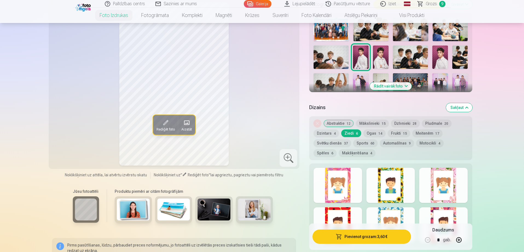
click at [405, 195] on div at bounding box center [391, 185] width 48 height 35
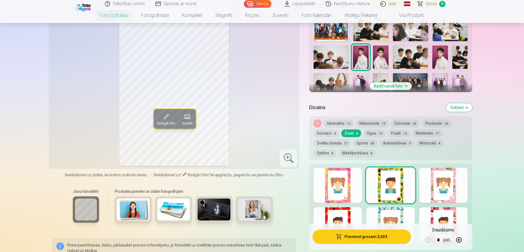
click at [333, 123] on button "Abstraktie 12" at bounding box center [339, 123] width 30 height 8
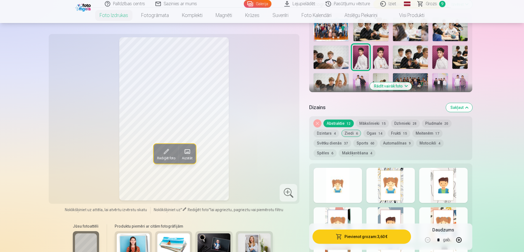
click at [355, 172] on div at bounding box center [338, 185] width 48 height 35
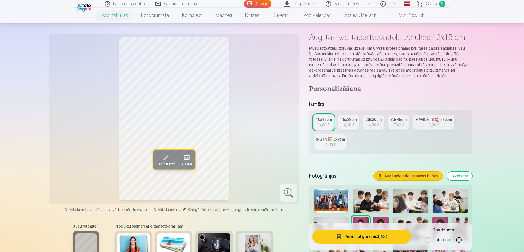
scroll to position [0, 0]
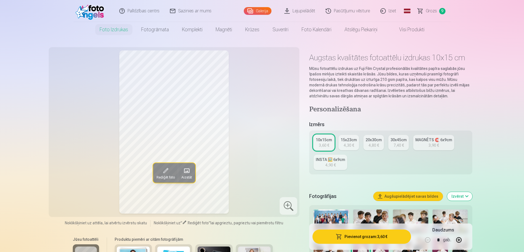
click at [433, 10] on span "Grozs" at bounding box center [431, 11] width 11 height 7
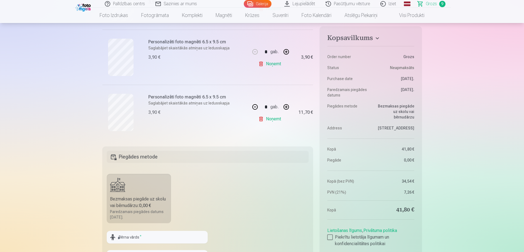
scroll to position [520, 0]
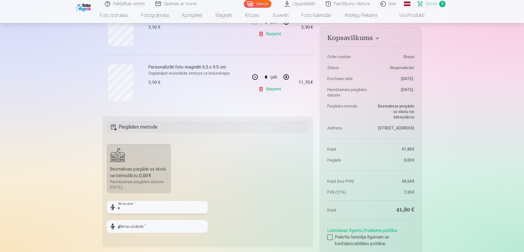
click at [166, 206] on input "text" at bounding box center [157, 207] width 101 height 13
click at [142, 206] on input "text" at bounding box center [157, 207] width 101 height 13
type input "******"
click at [159, 225] on input "text" at bounding box center [157, 226] width 101 height 13
type input "*********"
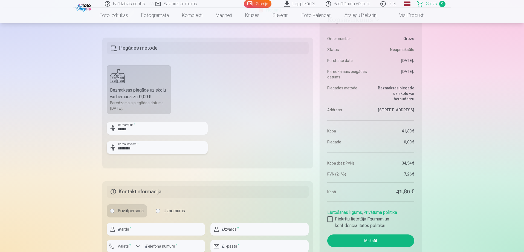
scroll to position [602, 0]
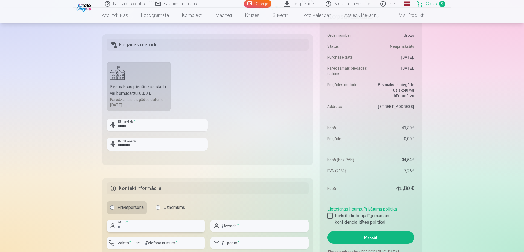
click at [128, 223] on input "text" at bounding box center [156, 225] width 98 height 13
type input "****"
type input "*********"
type input "********"
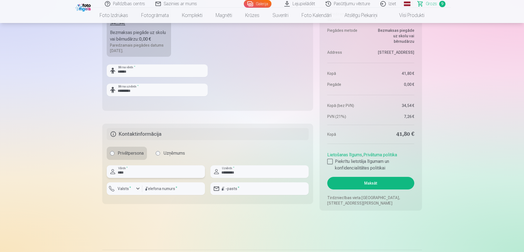
scroll to position [657, 0]
click at [252, 191] on input "email" at bounding box center [260, 188] width 98 height 13
type input "**********"
click at [331, 161] on div at bounding box center [329, 160] width 5 height 5
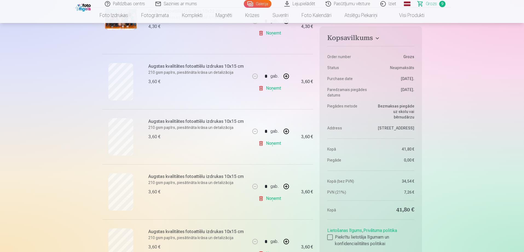
scroll to position [0, 0]
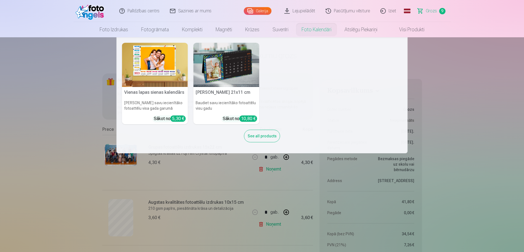
click at [482, 88] on nav "Vienas lapas sienas kalendārs Parādiet savu iecienītāko fotoattēlu visa gada ga…" at bounding box center [262, 95] width 524 height 116
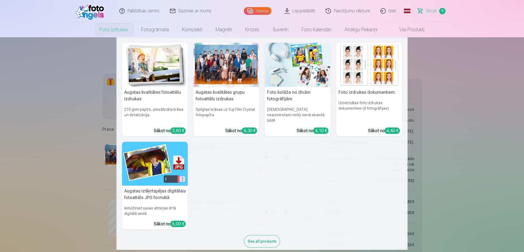
click at [108, 33] on link "Foto izdrukas" at bounding box center [114, 29] width 42 height 15
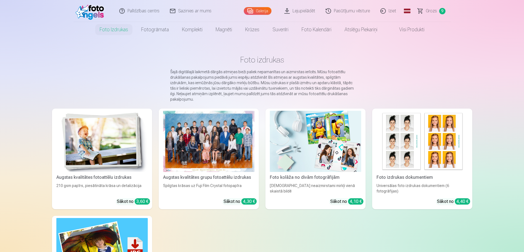
click at [128, 143] on img at bounding box center [101, 141] width 91 height 61
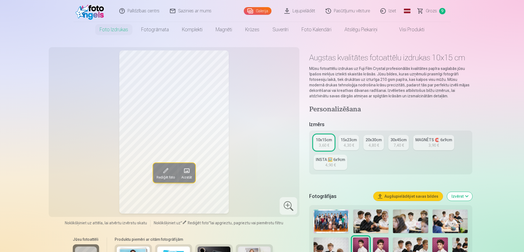
click at [427, 13] on span "Grozs" at bounding box center [431, 11] width 11 height 7
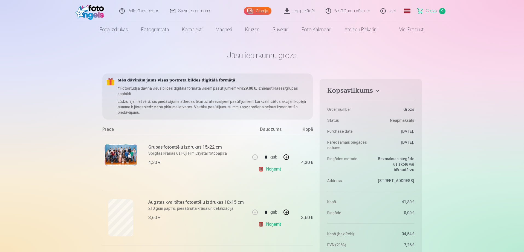
click at [299, 11] on link "Lejupielādēt" at bounding box center [300, 11] width 41 height 22
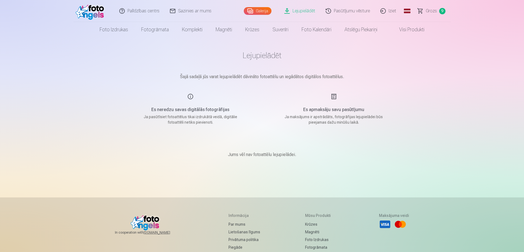
click at [437, 14] on span "Grozs" at bounding box center [431, 11] width 11 height 7
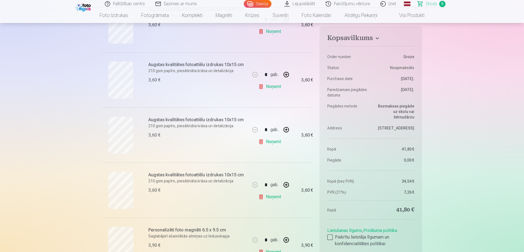
scroll to position [246, 0]
click at [269, 88] on link "Noņemt" at bounding box center [270, 87] width 25 height 11
type input "*"
click at [271, 143] on link "Noņemt" at bounding box center [270, 142] width 25 height 11
type input "*"
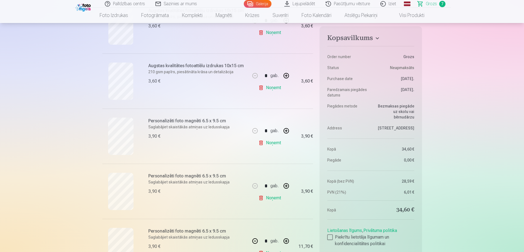
click at [274, 88] on link "Noņemt" at bounding box center [270, 87] width 25 height 11
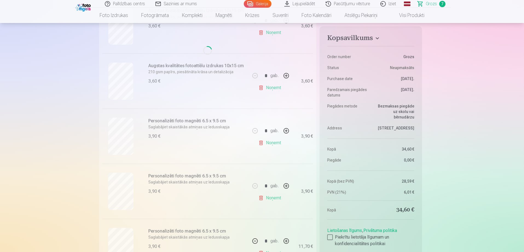
type input "*"
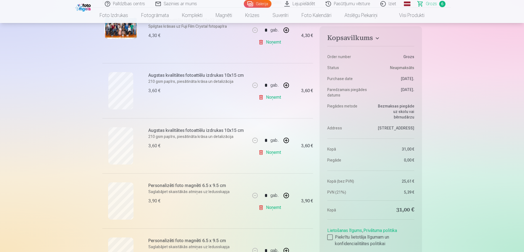
scroll to position [192, 0]
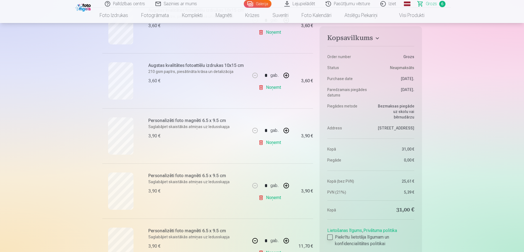
click at [330, 236] on div at bounding box center [329, 236] width 5 height 5
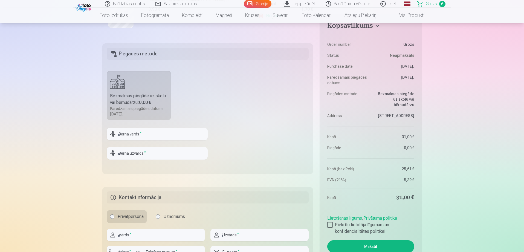
scroll to position [438, 0]
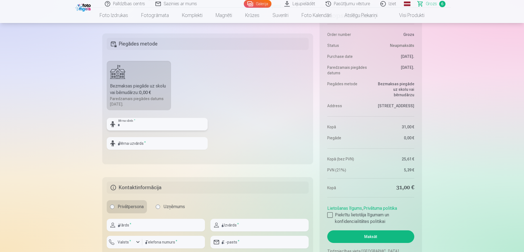
click at [128, 120] on input "text" at bounding box center [157, 124] width 101 height 13
type input "******"
click at [143, 145] on input "text" at bounding box center [157, 143] width 101 height 13
type input "*********"
click at [127, 226] on input "text" at bounding box center [156, 224] width 98 height 13
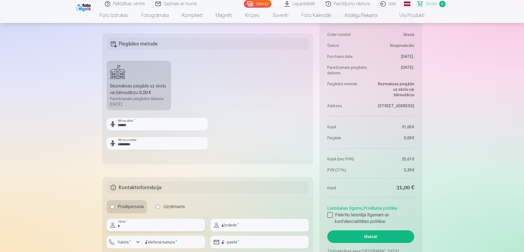
type input "****"
type input "*********"
type input "********"
click at [251, 240] on input "email" at bounding box center [260, 241] width 98 height 13
type input "**********"
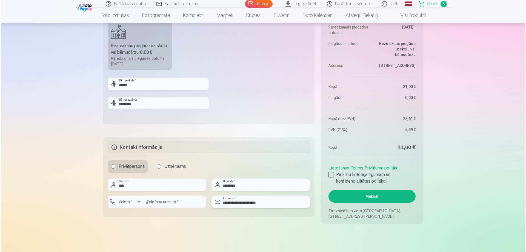
scroll to position [493, 0]
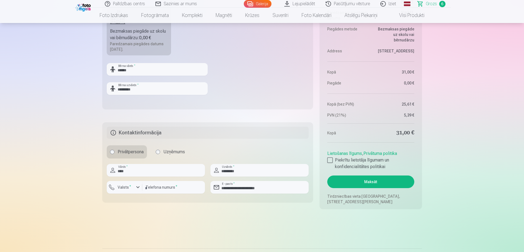
click at [363, 182] on button "Maksāt" at bounding box center [370, 181] width 87 height 13
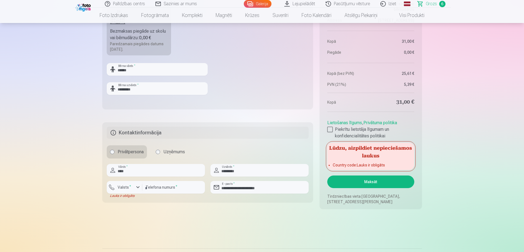
click at [363, 182] on button "Maksāt" at bounding box center [370, 181] width 87 height 13
click at [136, 187] on div "button" at bounding box center [138, 187] width 7 height 7
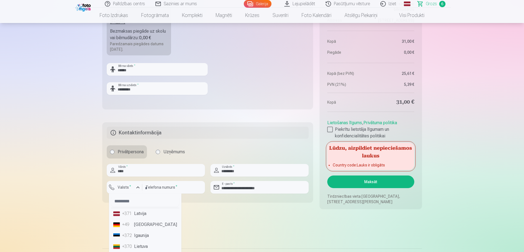
click at [142, 216] on li "+371 Latvija" at bounding box center [145, 213] width 68 height 11
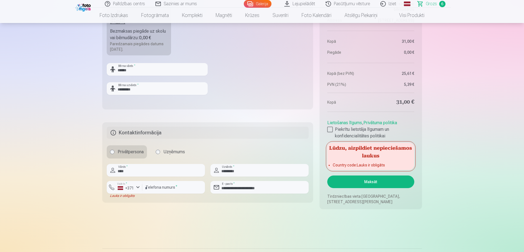
click at [370, 182] on button "Maksāt" at bounding box center [370, 181] width 87 height 13
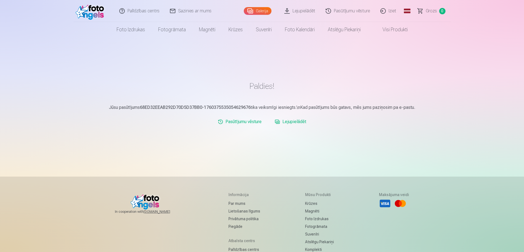
click at [292, 121] on link "Lejupielādēt" at bounding box center [291, 121] width 36 height 11
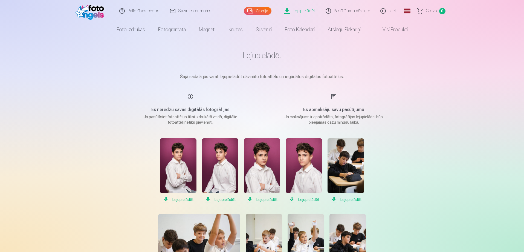
click at [179, 200] on span "Lejupielādēt" at bounding box center [178, 199] width 36 height 7
click at [223, 199] on span "Lejupielādēt" at bounding box center [220, 199] width 36 height 7
click at [272, 198] on span "Lejupielādēt" at bounding box center [262, 199] width 36 height 7
click at [314, 199] on span "Lejupielādēt" at bounding box center [304, 199] width 36 height 7
click at [354, 201] on span "Lejupielādēt" at bounding box center [346, 199] width 36 height 7
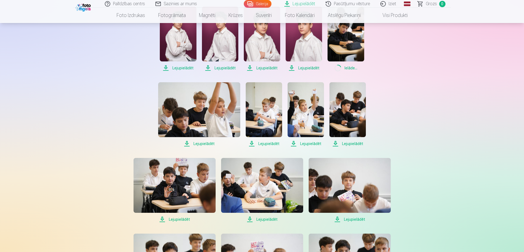
scroll to position [137, 0]
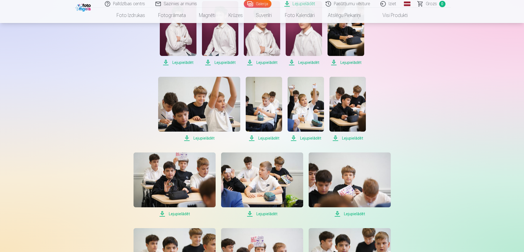
click at [199, 137] on span "Lejupielādēt" at bounding box center [199, 138] width 82 height 7
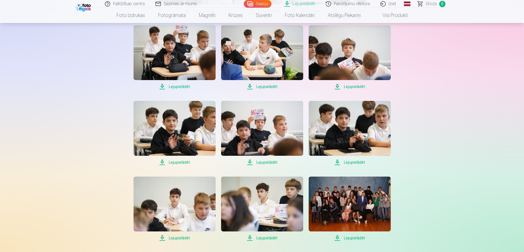
scroll to position [274, 0]
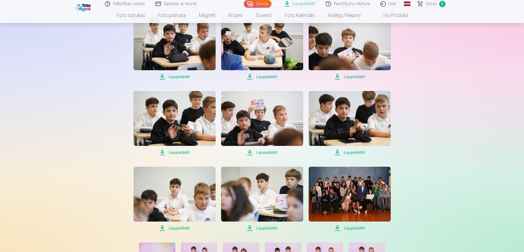
click at [180, 228] on span "Lejupielādēt" at bounding box center [175, 228] width 82 height 7
click at [265, 227] on span "Lejupielādēt" at bounding box center [262, 228] width 82 height 7
click at [353, 227] on span "Lejupielādēt" at bounding box center [350, 228] width 82 height 7
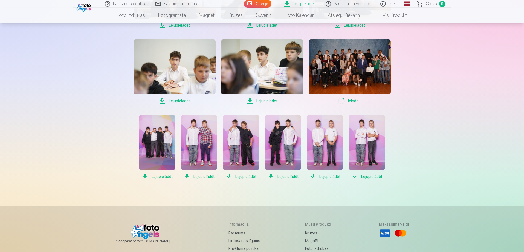
scroll to position [411, 0]
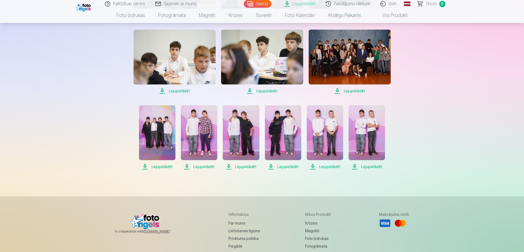
click at [164, 167] on span "Lejupielādēt" at bounding box center [157, 166] width 36 height 7
click at [203, 165] on span "Lejupielādēt" at bounding box center [199, 166] width 36 height 7
click at [248, 166] on span "Lejupielādēt" at bounding box center [241, 166] width 36 height 7
click at [289, 166] on span "Lejupielādēt" at bounding box center [283, 166] width 36 height 7
click at [331, 166] on span "Lejupielādēt" at bounding box center [325, 166] width 36 height 7
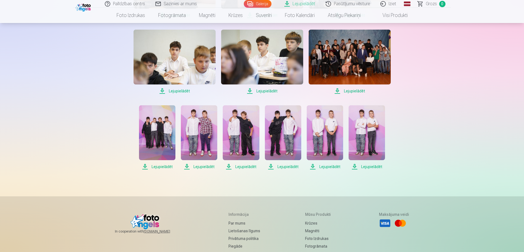
click at [375, 166] on span "Lejupielādēt" at bounding box center [367, 166] width 36 height 7
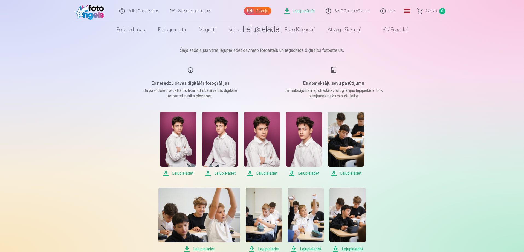
scroll to position [0, 0]
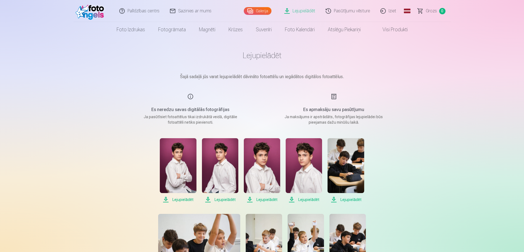
click at [394, 11] on link "Iziet" at bounding box center [389, 11] width 26 height 22
